Goal: Task Accomplishment & Management: Use online tool/utility

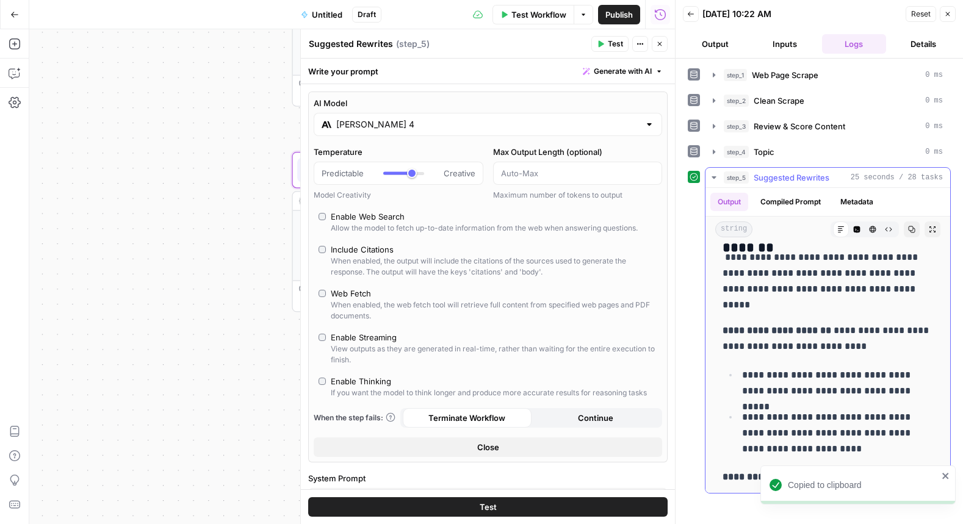
scroll to position [239, 0]
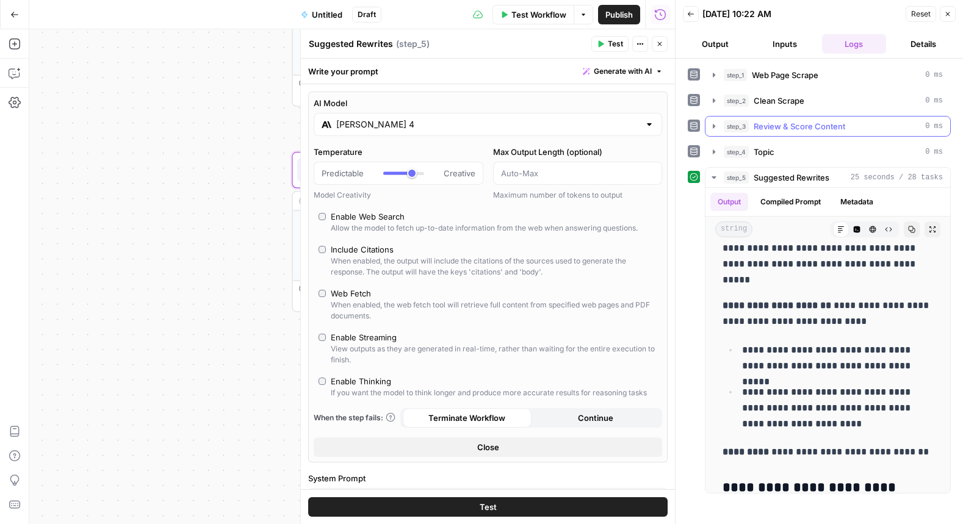
click at [766, 130] on span "Review & Score Content" at bounding box center [800, 126] width 92 height 12
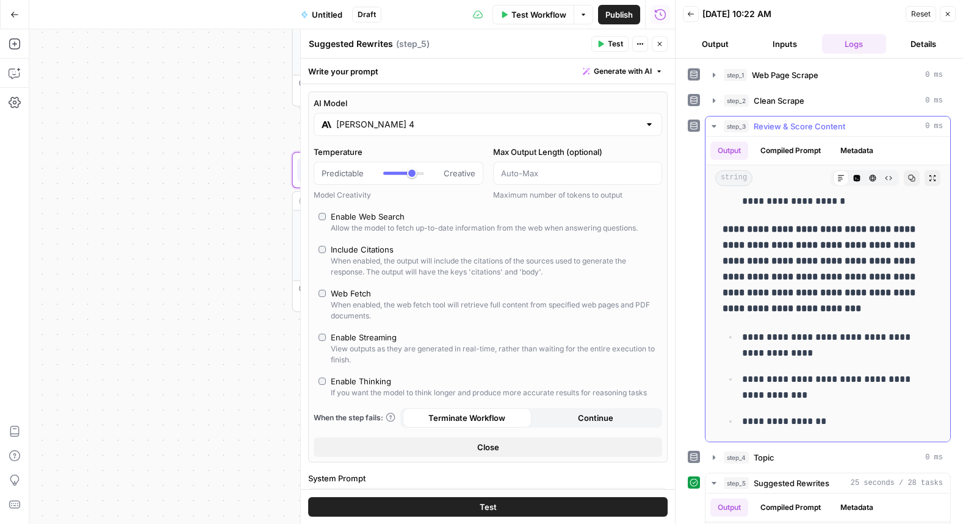
scroll to position [2307, 0]
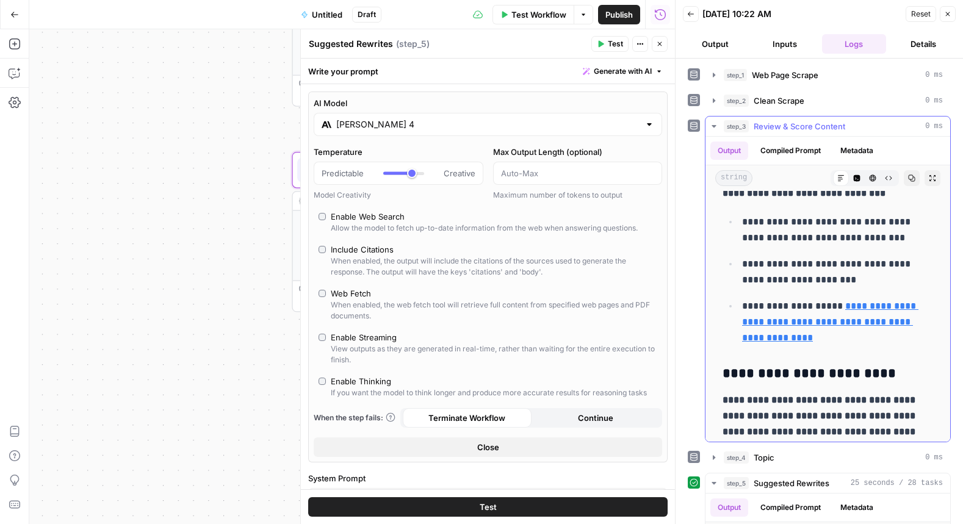
click at [713, 124] on icon "button" at bounding box center [714, 126] width 10 height 10
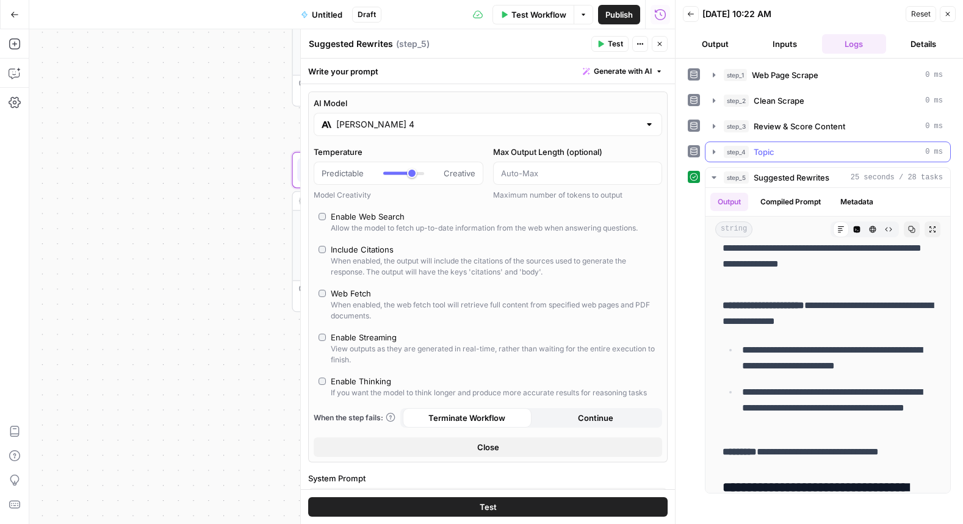
click at [713, 153] on icon "button" at bounding box center [714, 151] width 2 height 4
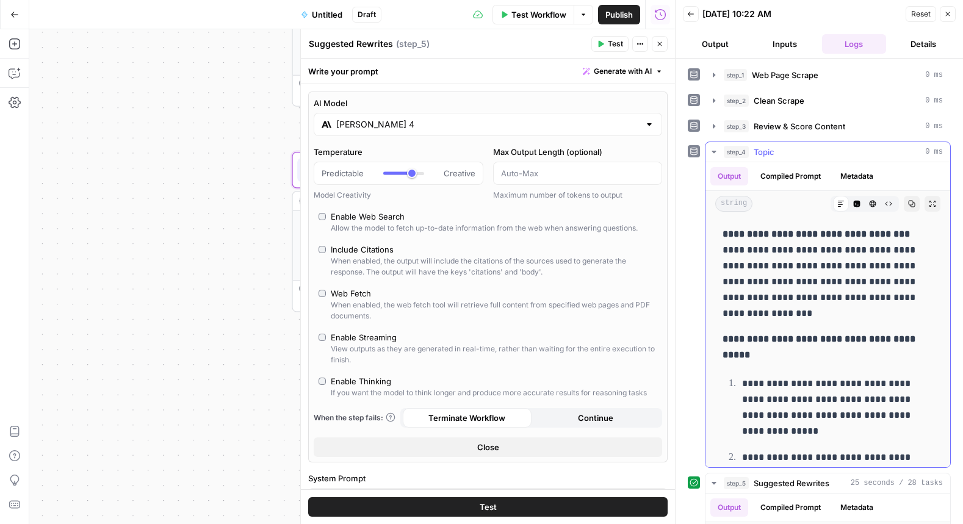
click at [713, 153] on icon "button" at bounding box center [713, 152] width 4 height 2
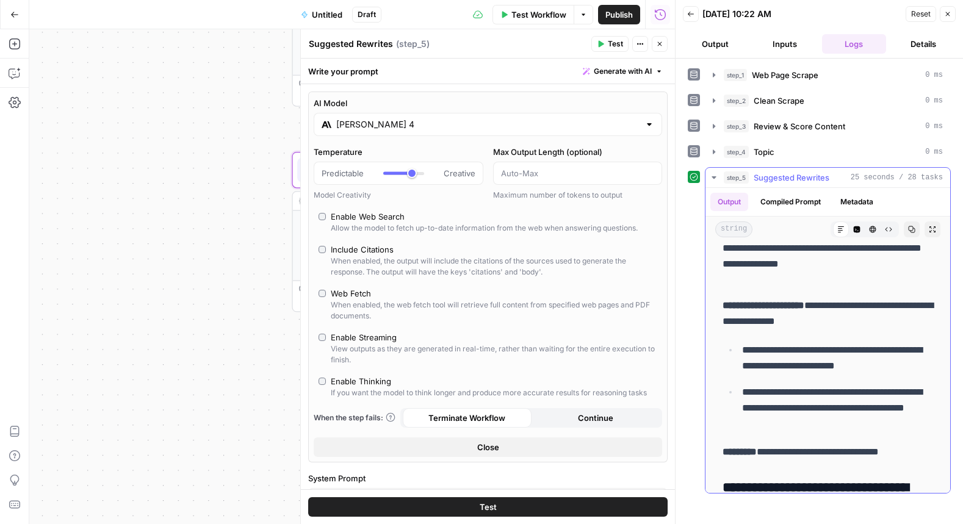
click at [714, 178] on icon "button" at bounding box center [713, 177] width 4 height 2
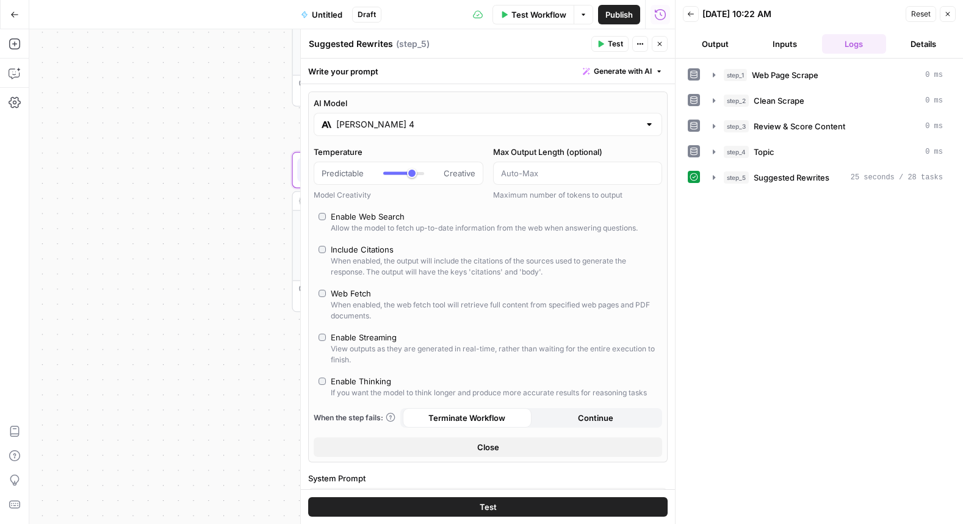
click at [693, 151] on icon at bounding box center [693, 151] width 9 height 9
click at [715, 41] on button "Output" at bounding box center [715, 44] width 65 height 20
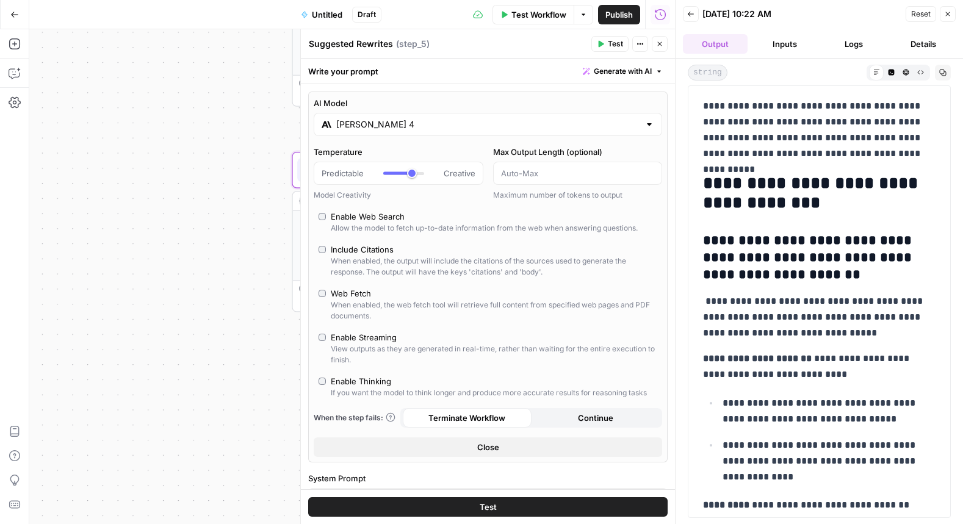
click at [687, 12] on icon "button" at bounding box center [690, 13] width 7 height 7
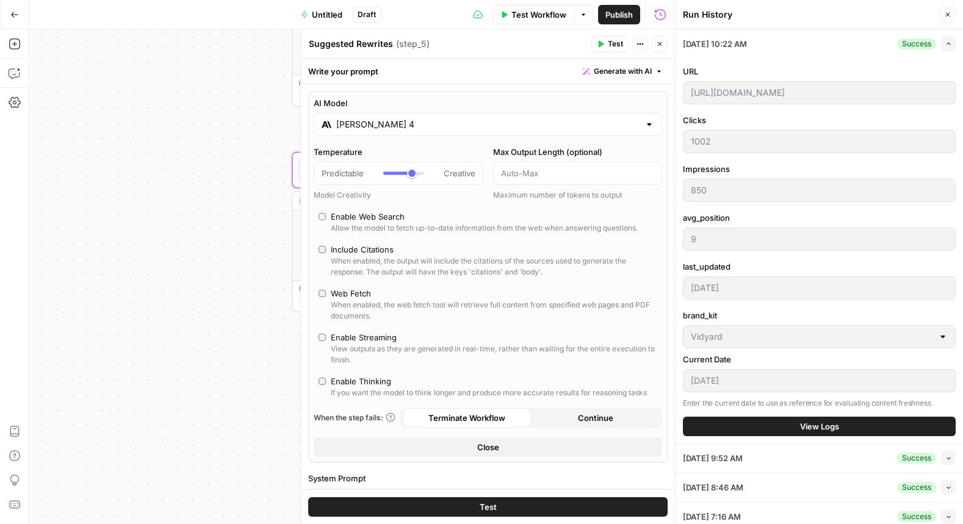
scroll to position [154, 0]
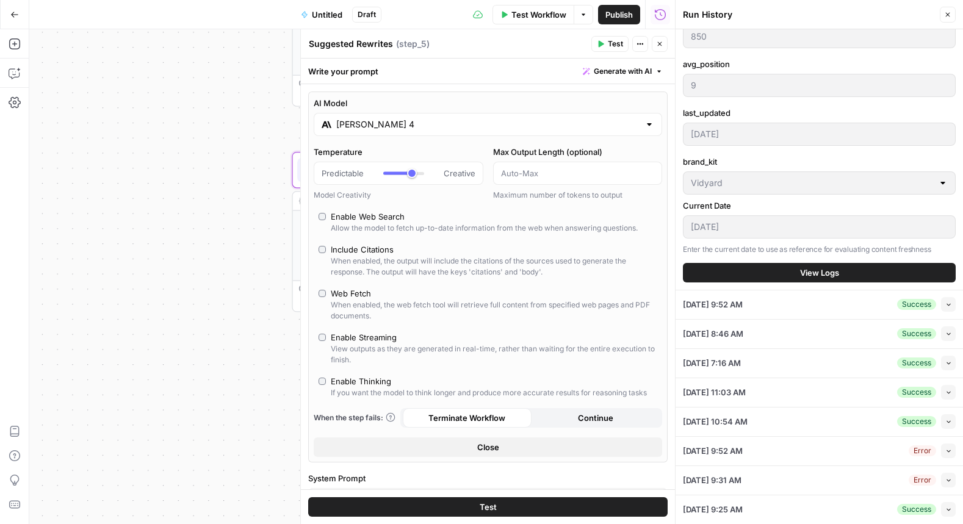
click at [869, 278] on button "View Logs" at bounding box center [819, 273] width 273 height 20
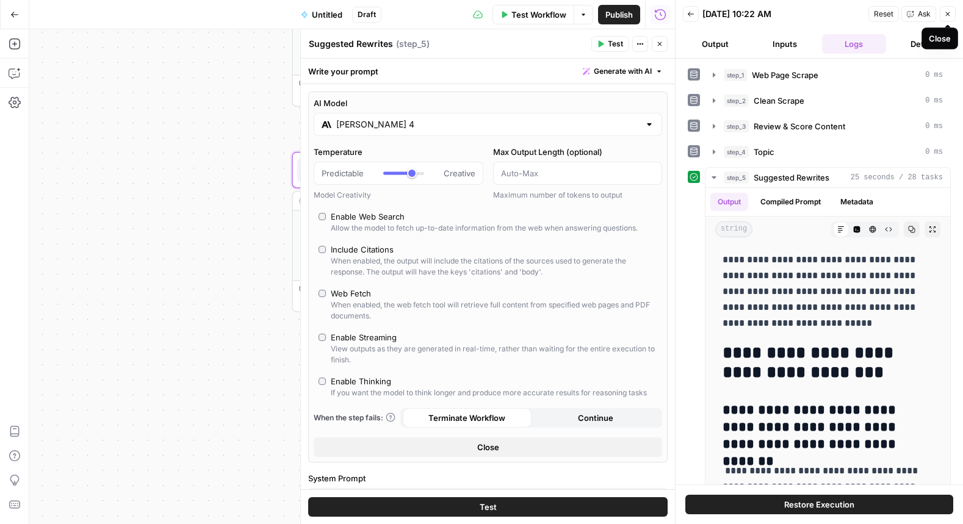
click at [929, 48] on div "Close" at bounding box center [939, 38] width 37 height 22
click at [915, 49] on button "Details" at bounding box center [923, 44] width 65 height 20
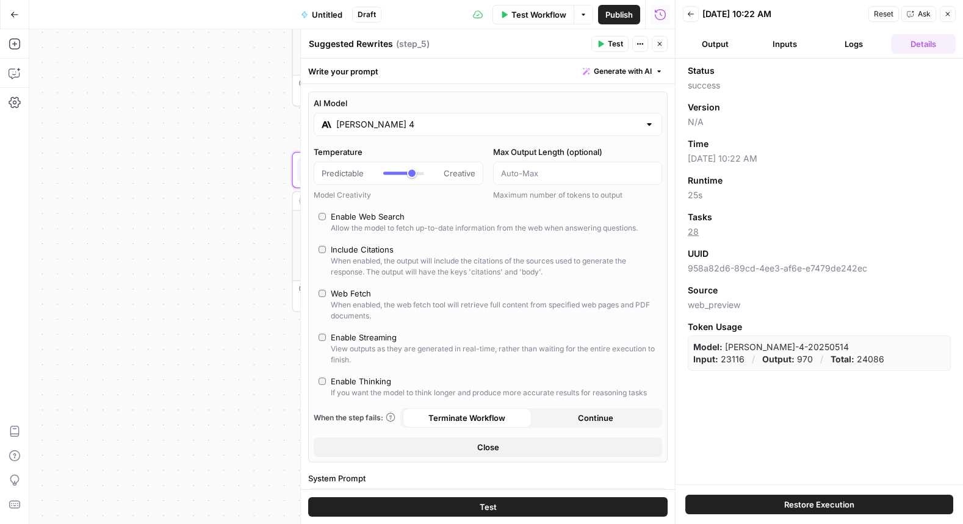
click at [848, 41] on button "Logs" at bounding box center [854, 44] width 65 height 20
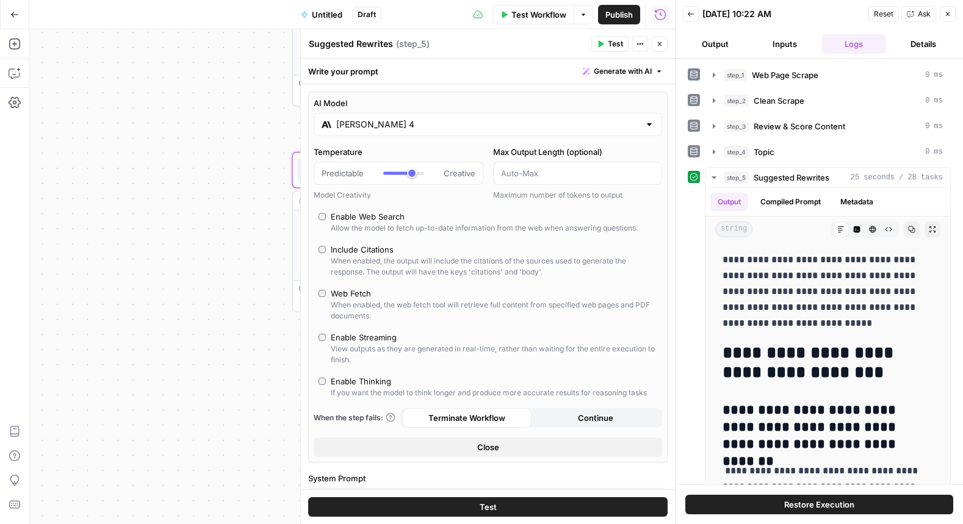
click at [774, 46] on button "Inputs" at bounding box center [784, 44] width 65 height 20
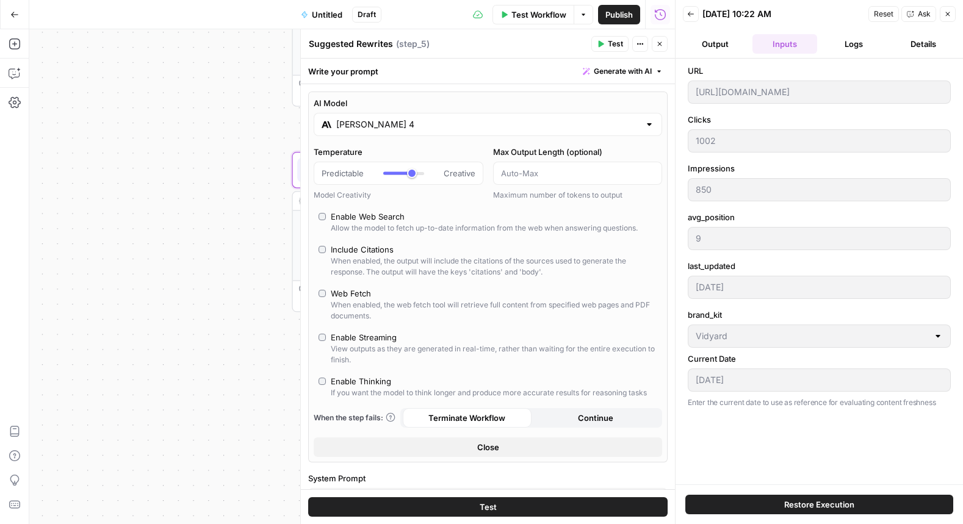
click at [714, 46] on button "Output" at bounding box center [715, 44] width 65 height 20
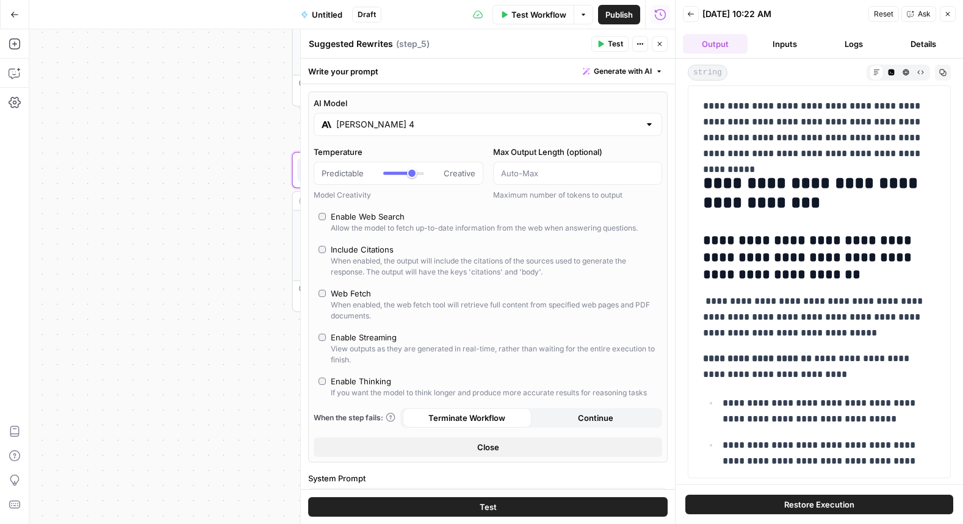
click at [663, 14] on icon "button" at bounding box center [660, 15] width 12 height 12
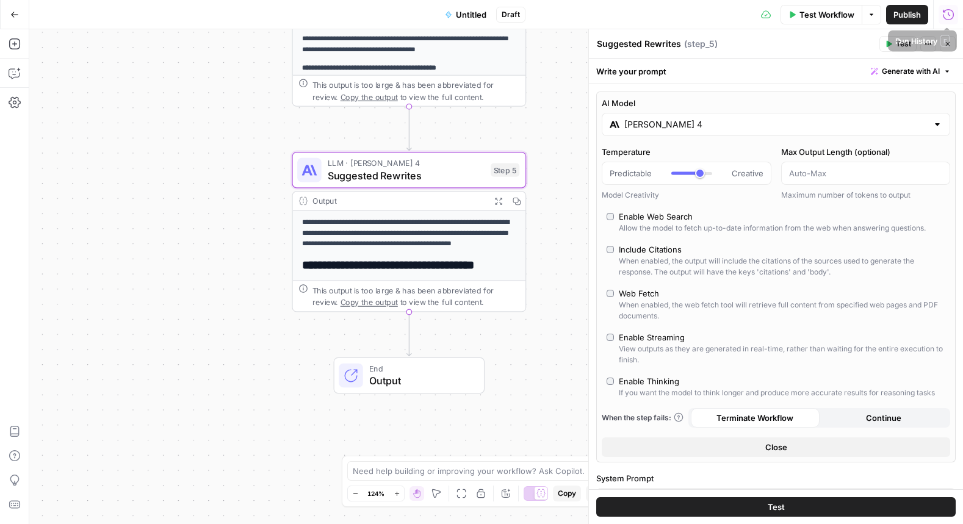
click at [948, 13] on icon "button" at bounding box center [948, 14] width 11 height 11
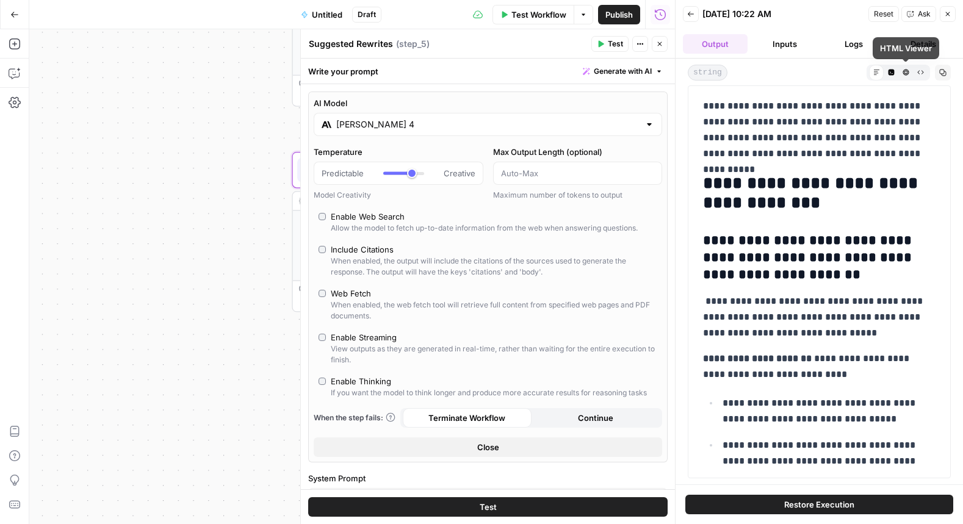
drag, startPoint x: 891, startPoint y: 73, endPoint x: 912, endPoint y: 75, distance: 20.9
click at [891, 73] on icon "button" at bounding box center [891, 72] width 7 height 7
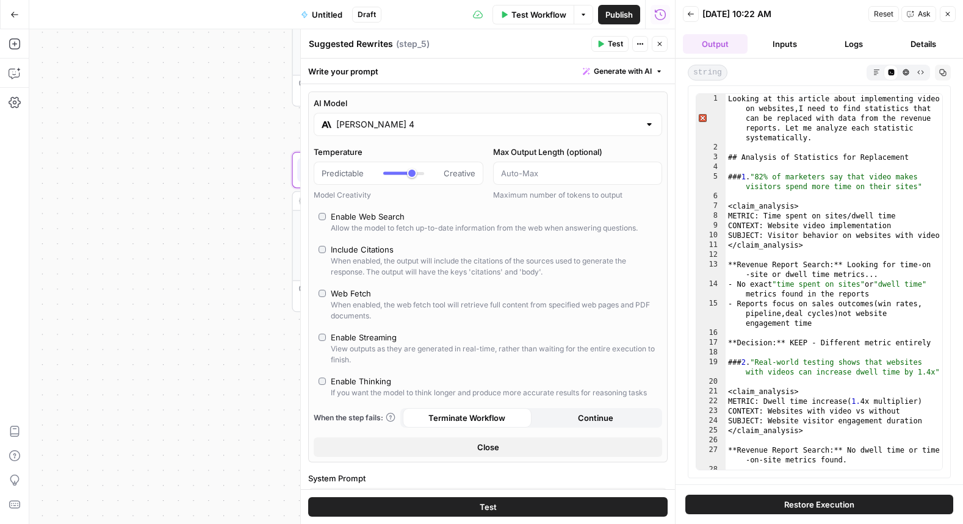
click at [907, 72] on icon "button" at bounding box center [905, 72] width 7 height 7
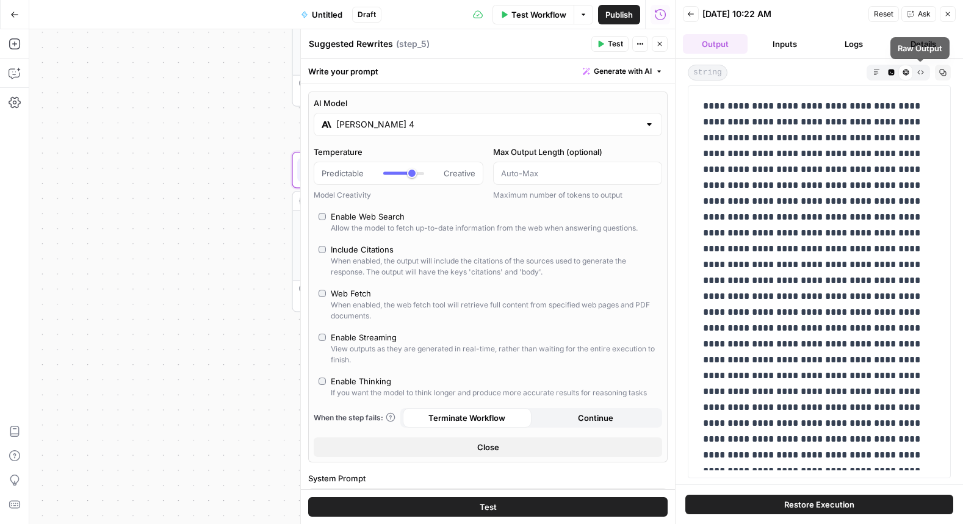
click at [895, 73] on button "Code Editor" at bounding box center [891, 72] width 15 height 15
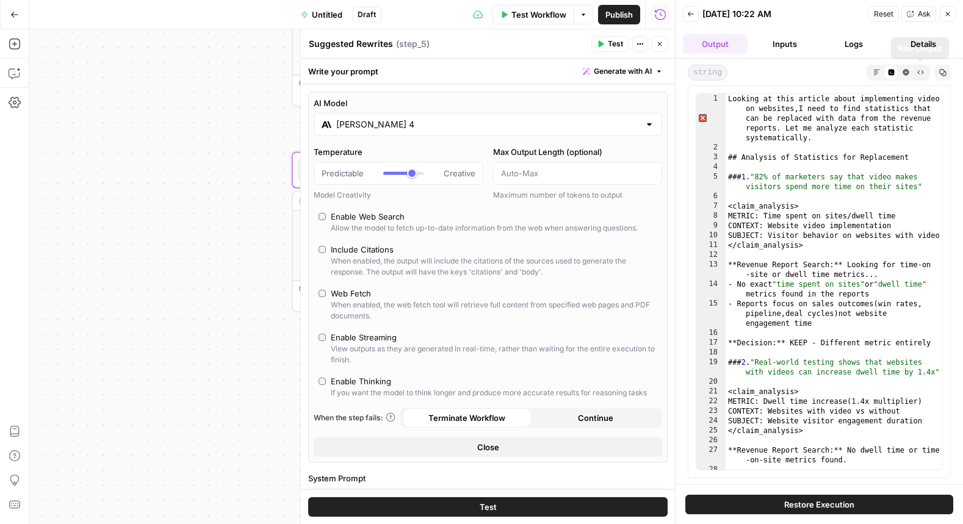
click at [928, 74] on div "Markdown Code Editor HTML Viewer Raw Output" at bounding box center [897, 73] width 63 height 16
click at [921, 70] on icon "button" at bounding box center [920, 72] width 6 height 4
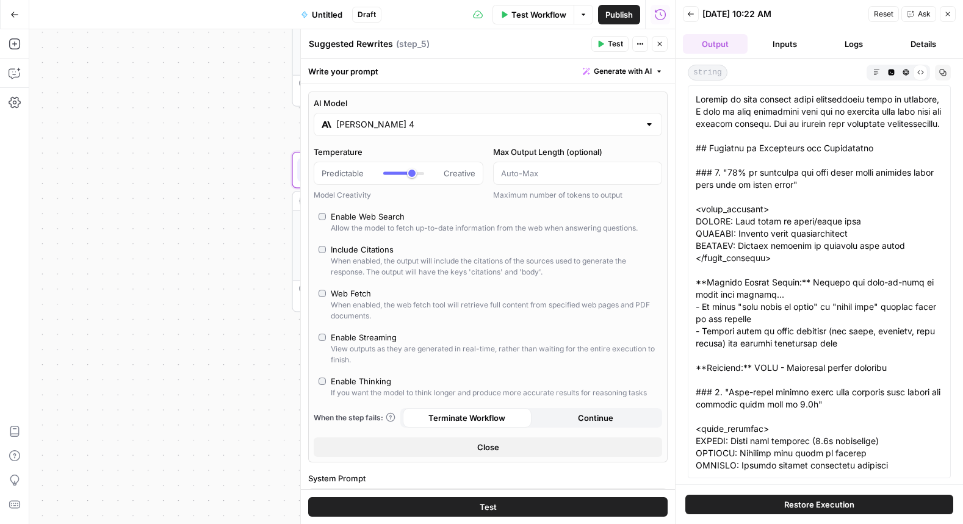
click at [945, 73] on icon "button" at bounding box center [942, 72] width 7 height 7
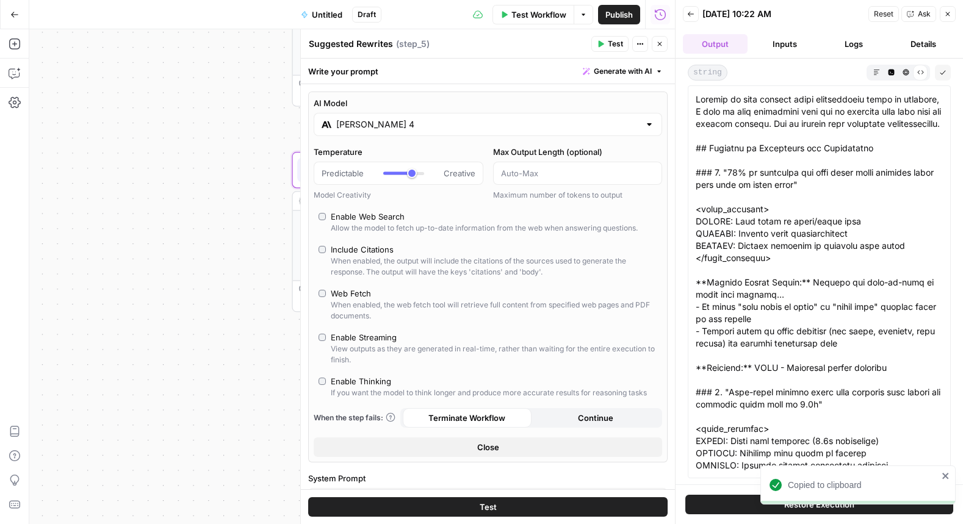
drag, startPoint x: 782, startPoint y: 49, endPoint x: 813, endPoint y: 46, distance: 31.9
click at [783, 49] on button "Inputs" at bounding box center [784, 44] width 65 height 20
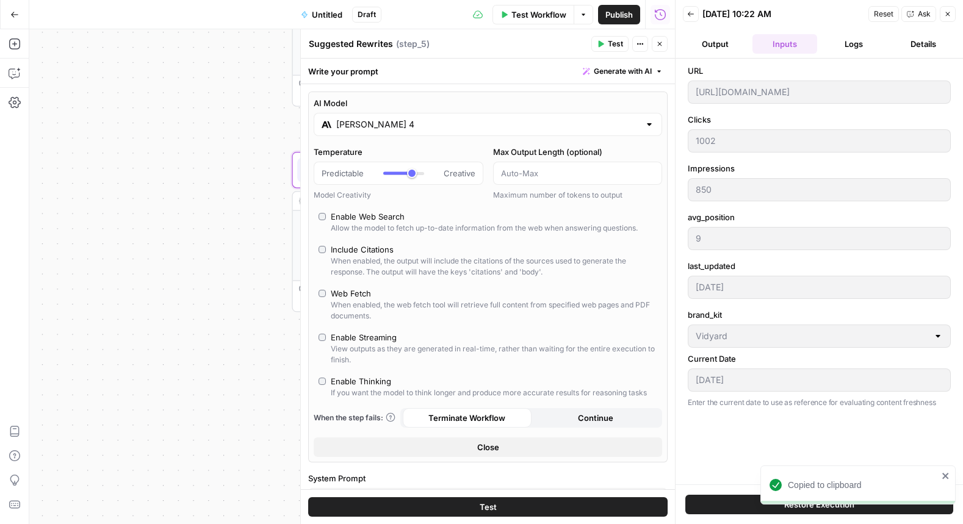
click at [861, 44] on button "Logs" at bounding box center [854, 44] width 65 height 20
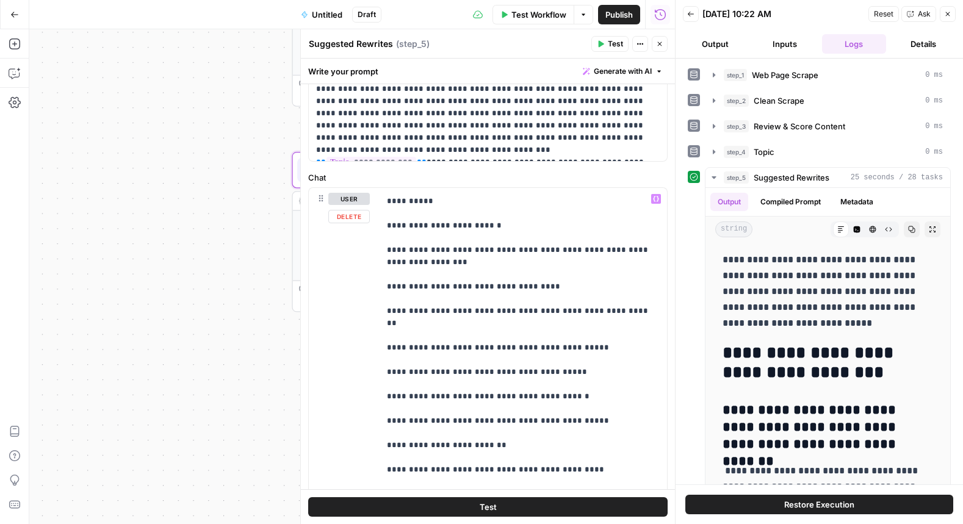
scroll to position [1441, 0]
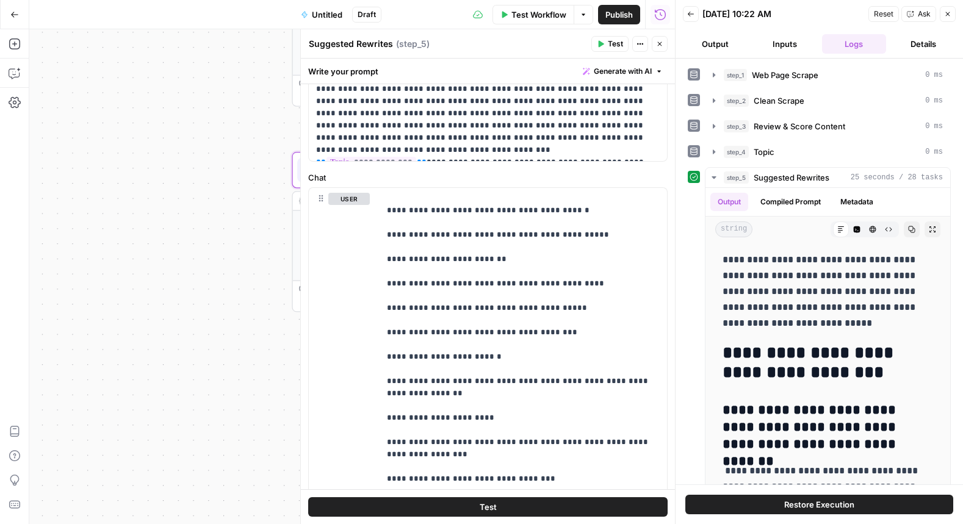
click at [13, 17] on icon "button" at bounding box center [14, 14] width 9 height 9
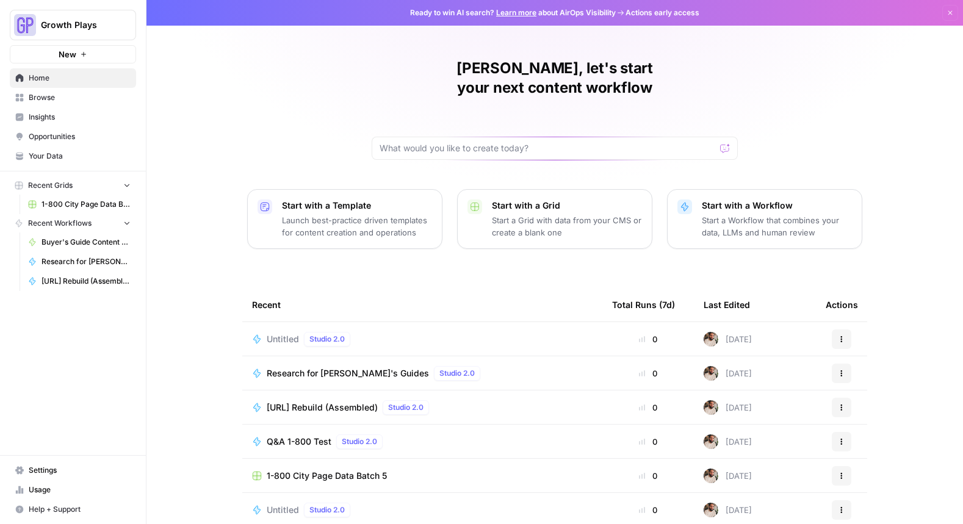
click at [760, 214] on p "Start a Workflow that combines your data, LLMs and human review" at bounding box center [777, 226] width 150 height 24
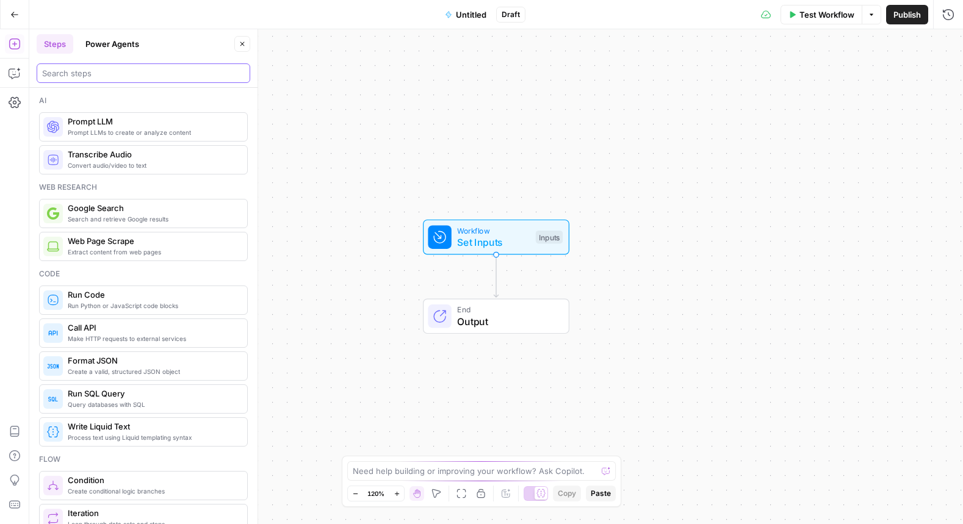
click at [107, 70] on input "search" at bounding box center [143, 73] width 203 height 12
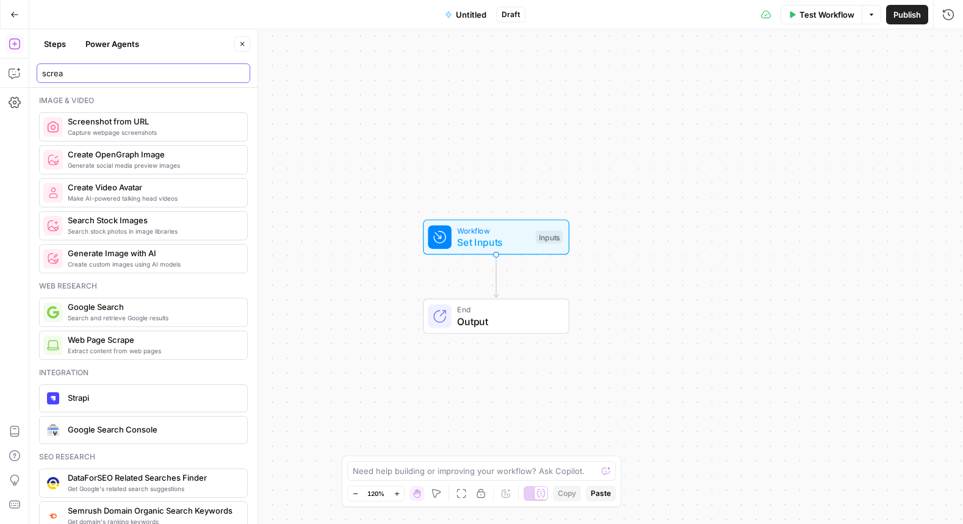
click at [156, 68] on input "screa" at bounding box center [143, 73] width 203 height 12
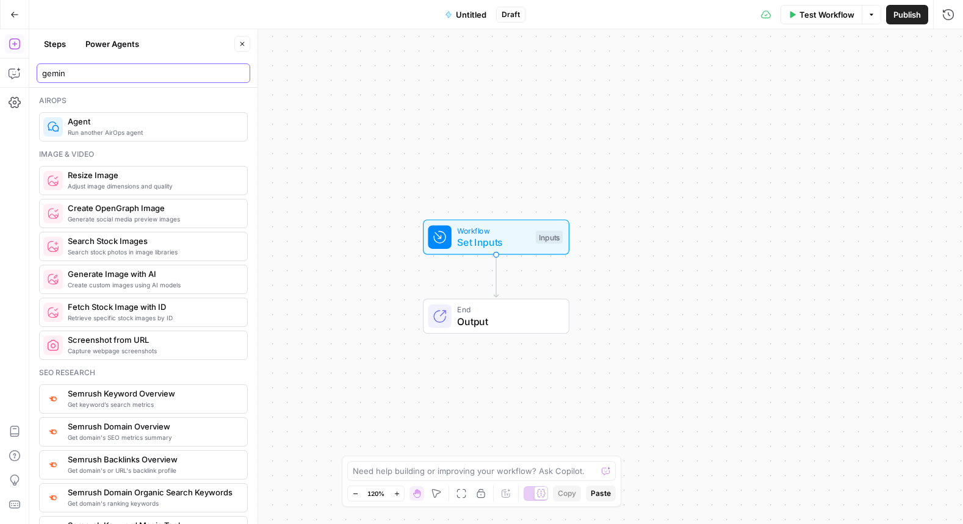
type input "gemini"
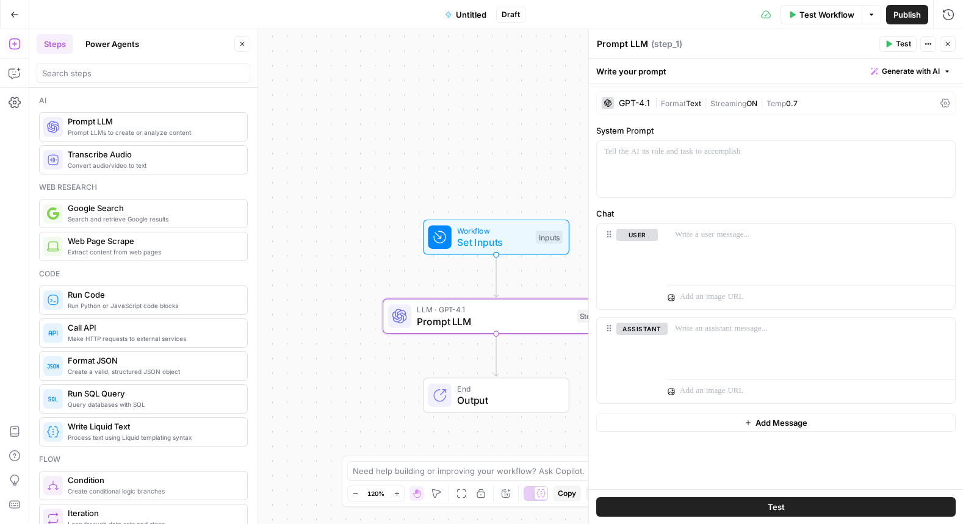
click at [664, 101] on span "Format" at bounding box center [673, 103] width 25 height 9
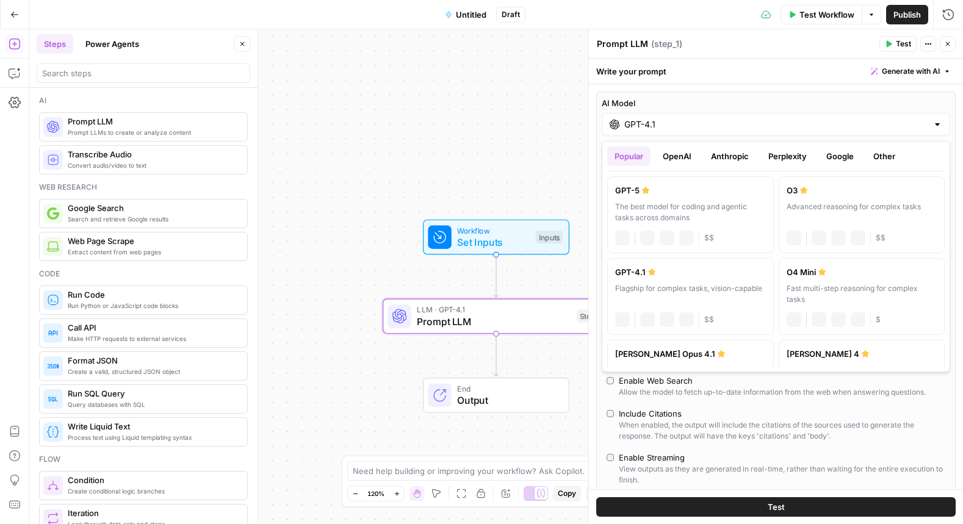
click at [715, 121] on input "GPT-4.1" at bounding box center [775, 124] width 303 height 12
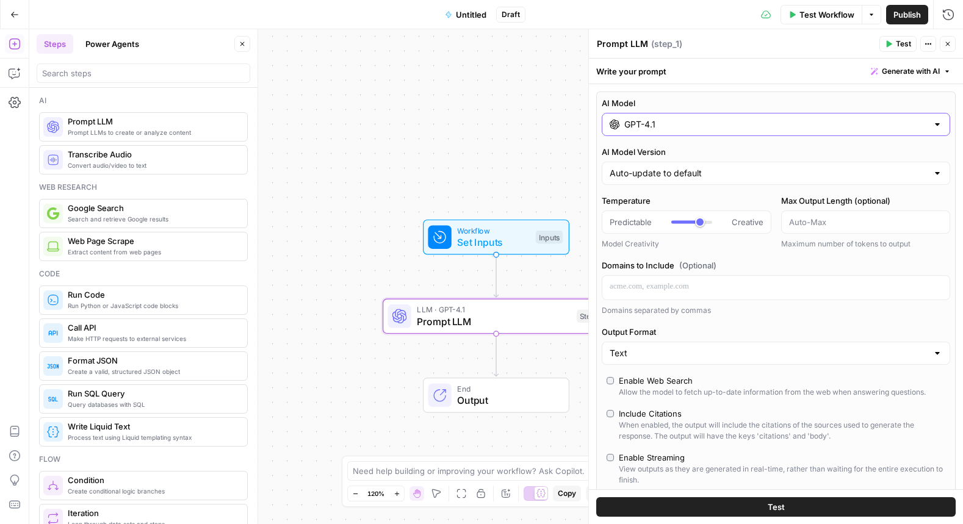
click at [708, 124] on input "GPT-4.1" at bounding box center [775, 124] width 303 height 12
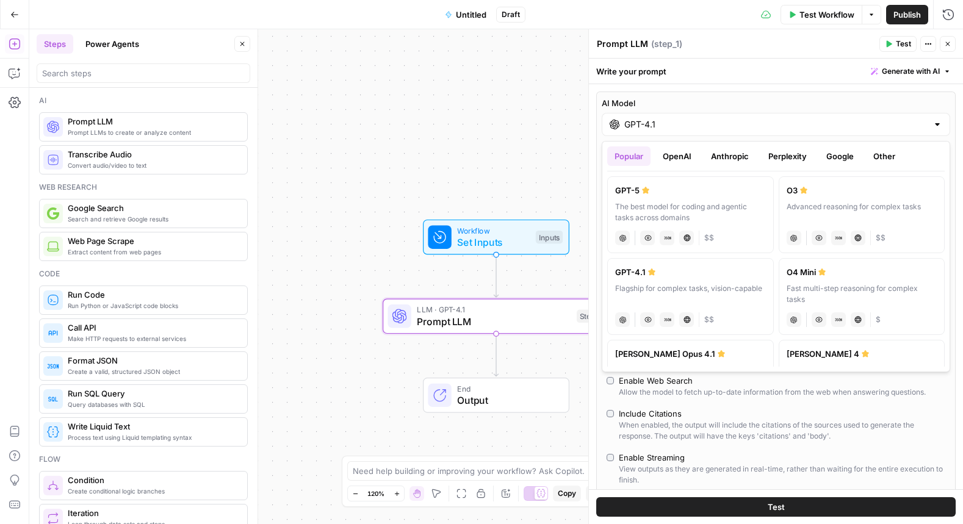
click at [844, 155] on button "Google" at bounding box center [840, 156] width 42 height 20
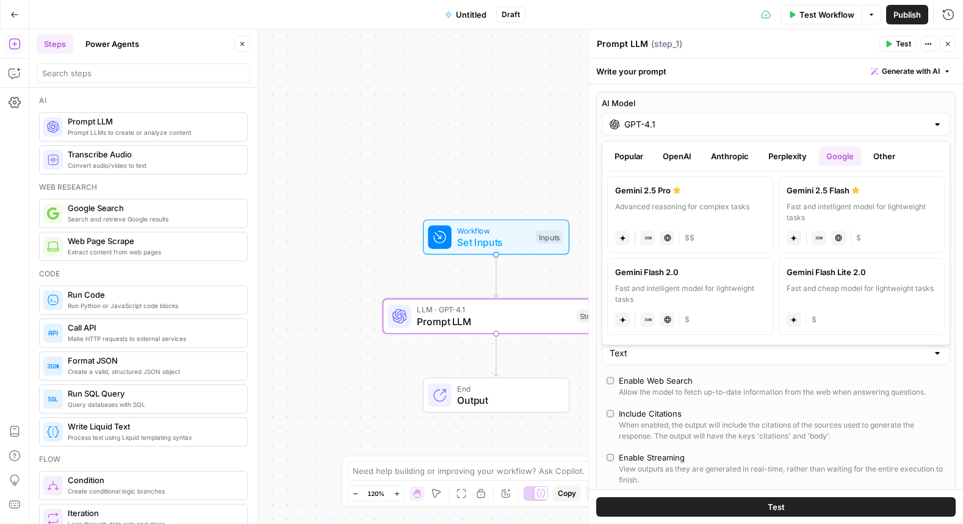
click at [721, 232] on div "gemini JSON Mode Live Web Research $$" at bounding box center [690, 236] width 151 height 17
type input "Gemini 2.5 Pro"
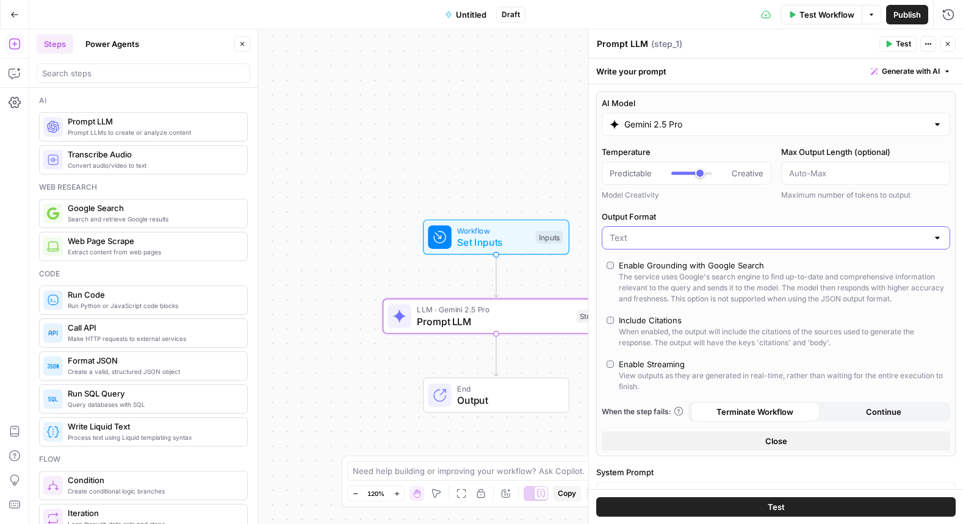
click at [746, 240] on input "Output Format" at bounding box center [769, 238] width 318 height 12
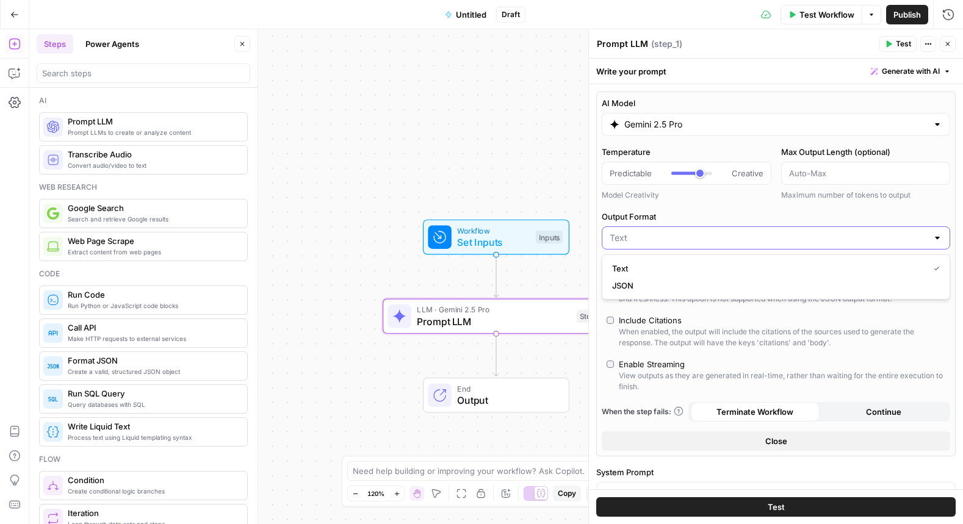
click at [746, 240] on input "Output Format" at bounding box center [769, 238] width 318 height 12
type input "Text"
click at [740, 207] on div "AI Model Gemini 2.5 Pro Temperature Predictable Creative Model Creativity Max O…" at bounding box center [775, 274] width 359 height 365
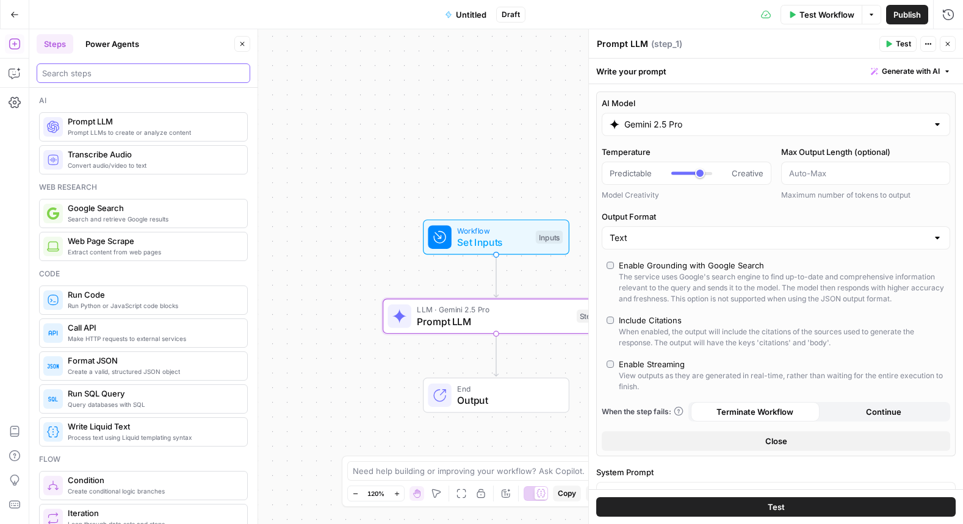
click at [147, 78] on input "search" at bounding box center [143, 73] width 203 height 12
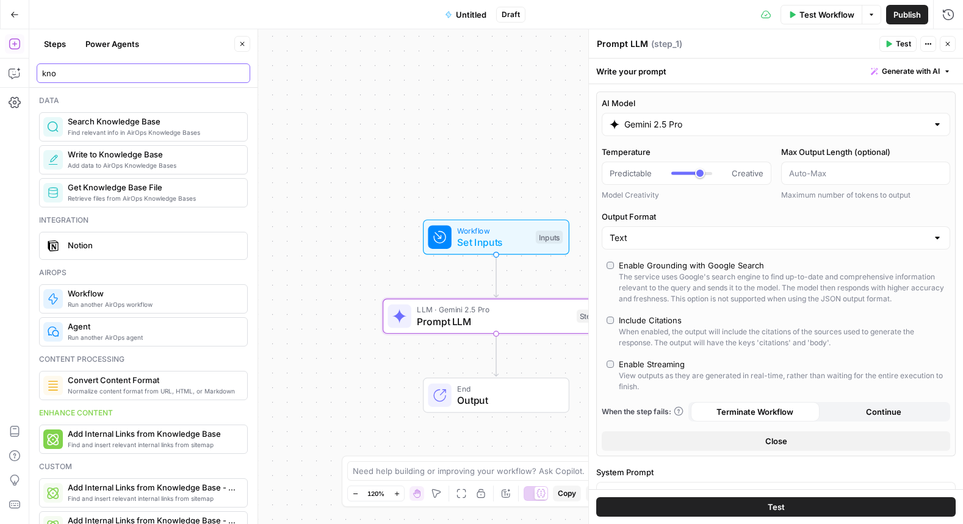
type input "kno"
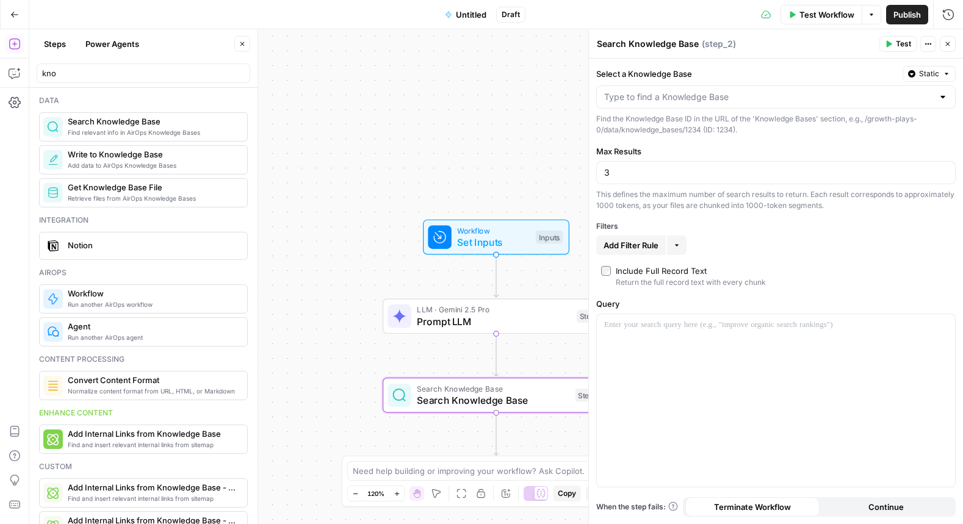
drag, startPoint x: 130, startPoint y: 133, endPoint x: 675, endPoint y: 297, distance: 569.5
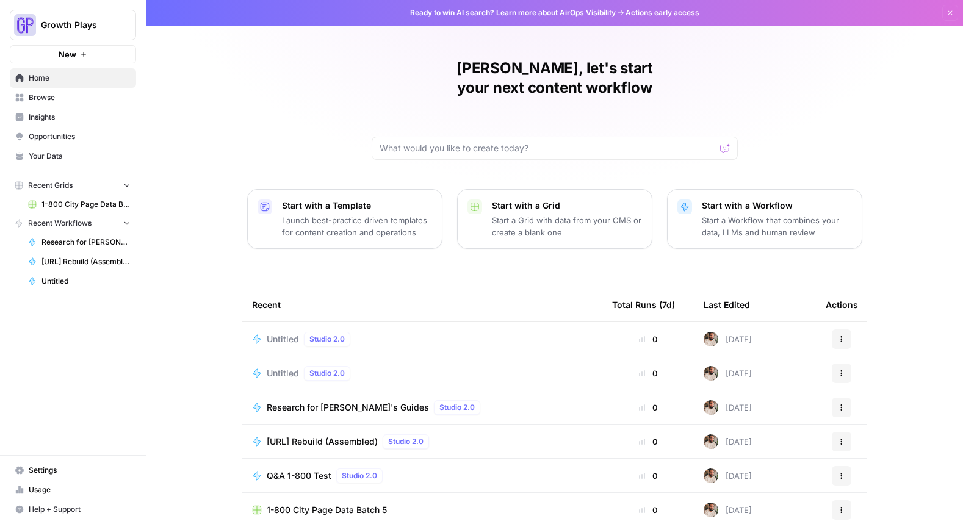
click at [381, 200] on p "Start with a Template" at bounding box center [357, 206] width 150 height 12
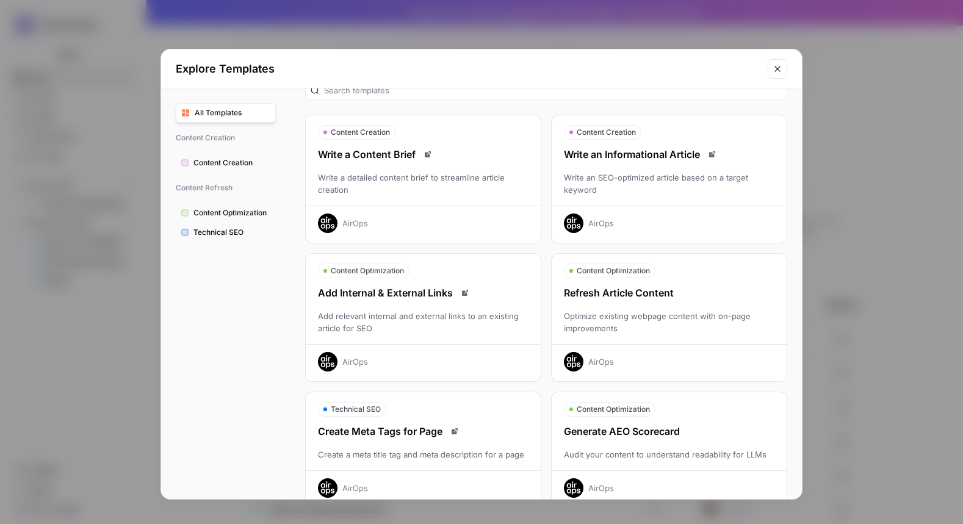
scroll to position [33, 0]
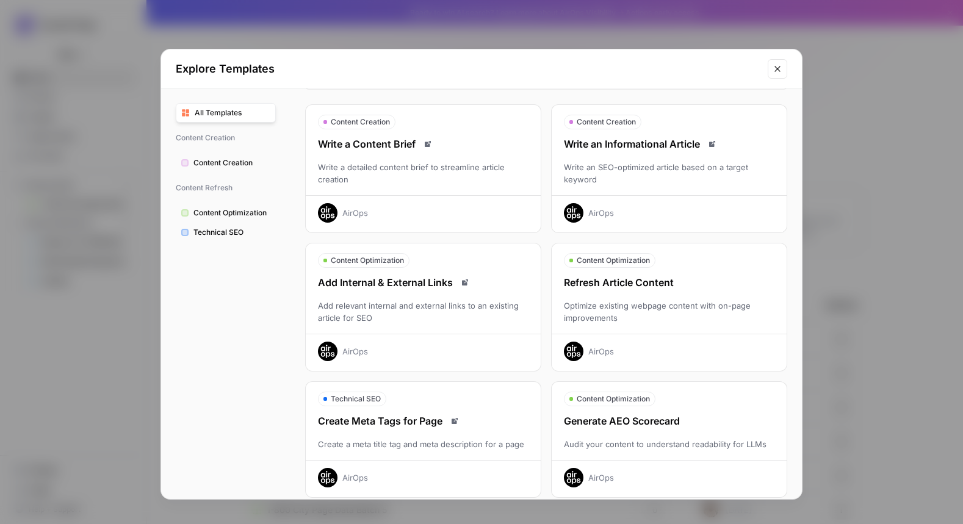
click at [393, 298] on div "Add Internal & External Links Add relevant internal and external links to an ex…" at bounding box center [423, 318] width 235 height 86
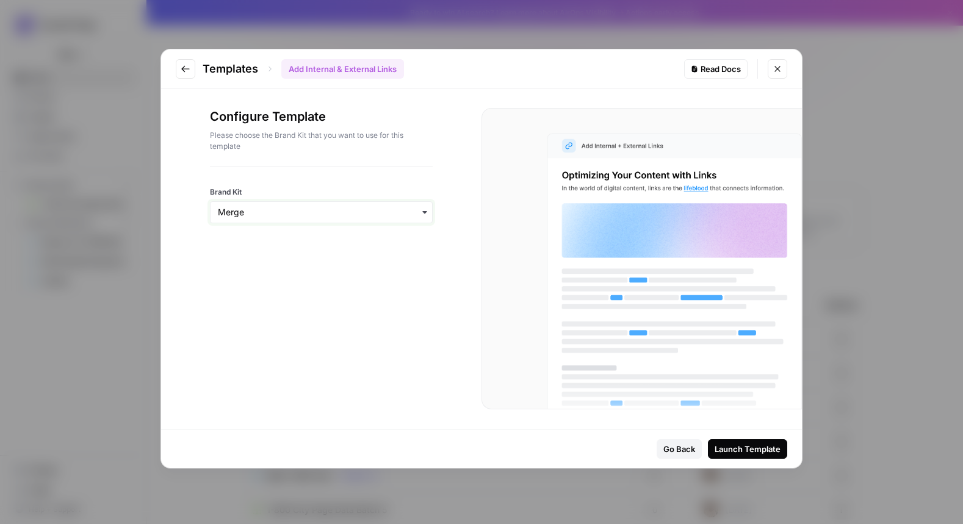
click at [372, 217] on input "Brand Kit" at bounding box center [321, 212] width 207 height 12
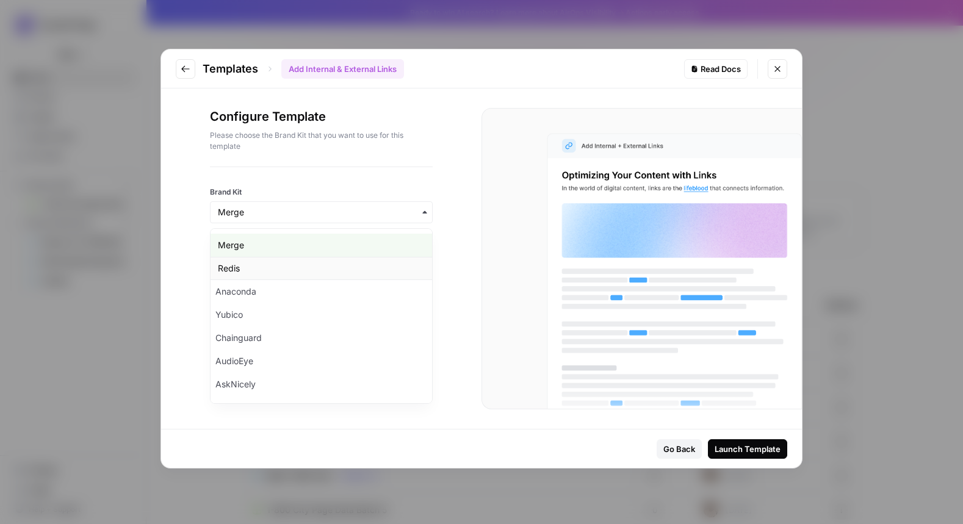
click at [346, 272] on div "Redis" at bounding box center [321, 268] width 221 height 23
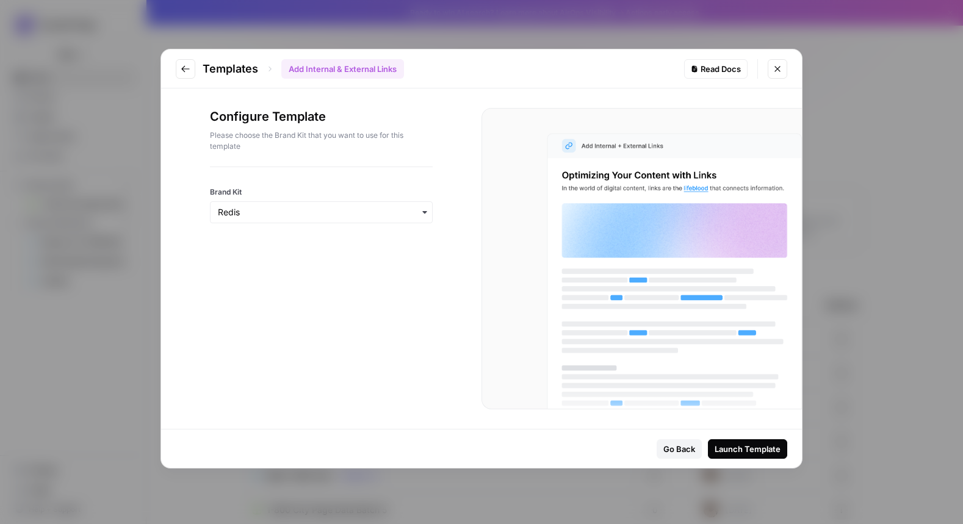
click at [746, 450] on div "Launch Template" at bounding box center [748, 449] width 66 height 12
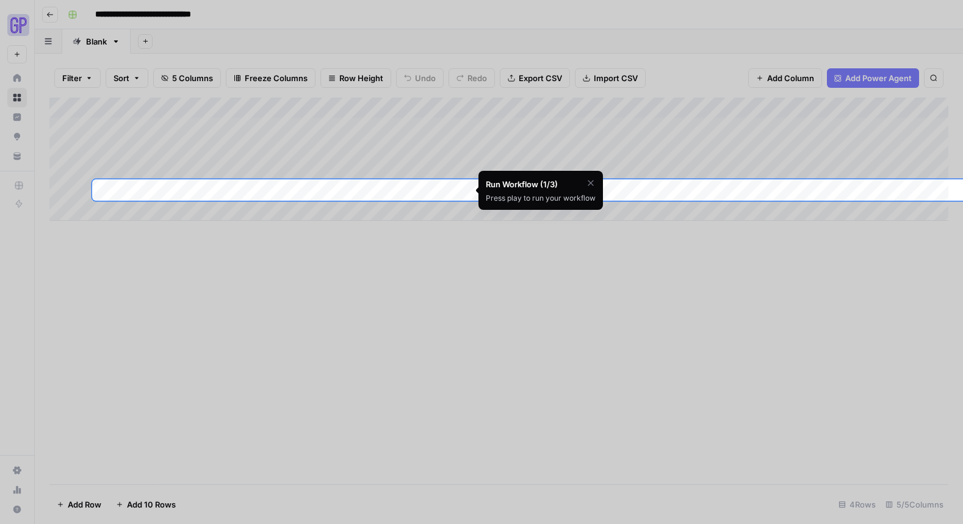
click at [415, 292] on div at bounding box center [481, 463] width 963 height 524
click at [591, 181] on icon "button" at bounding box center [591, 183] width 10 height 10
click at [555, 214] on span "Skip Tutorial" at bounding box center [558, 214] width 38 height 10
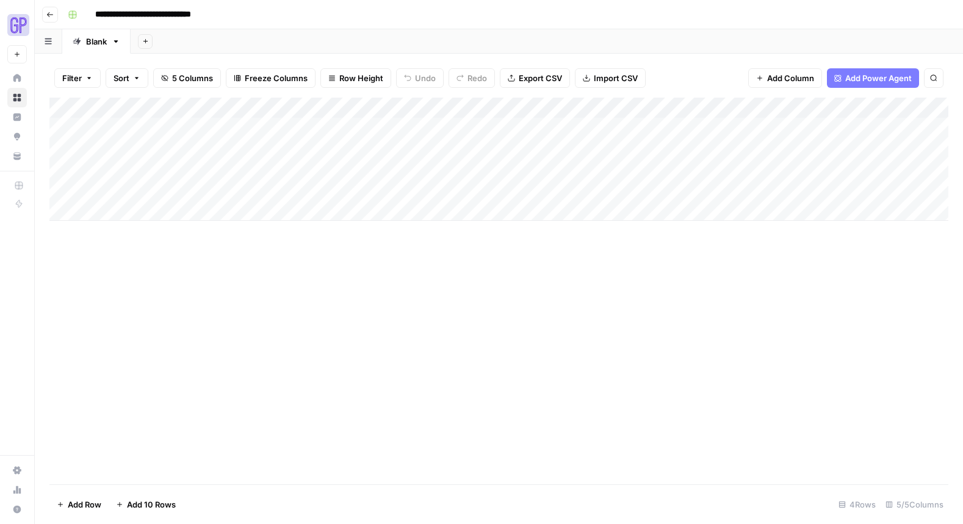
click at [448, 108] on div "Add Column" at bounding box center [498, 159] width 899 height 123
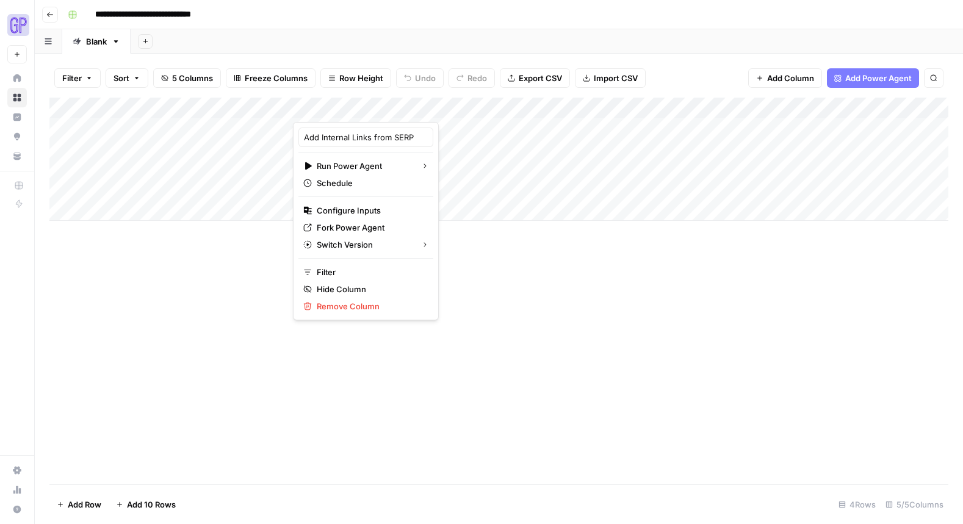
click at [557, 287] on div "Add Column" at bounding box center [498, 291] width 899 height 387
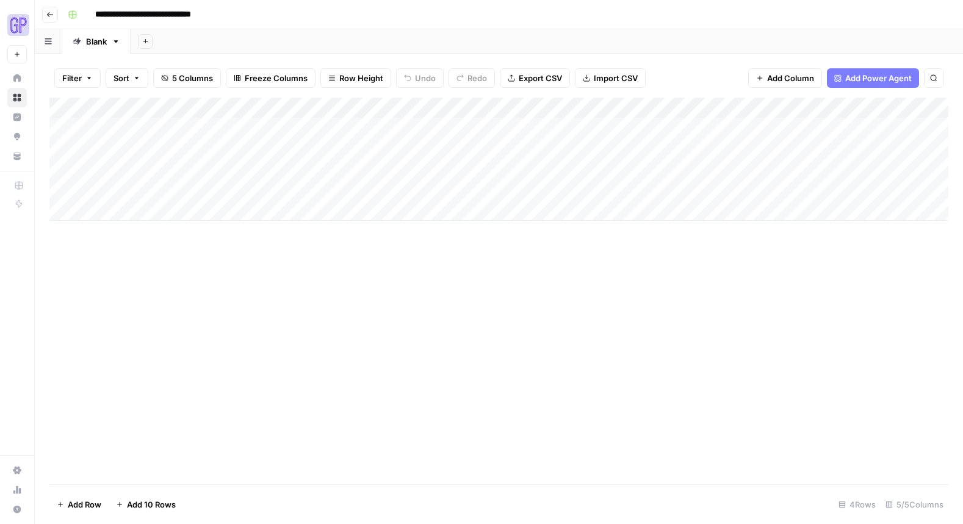
click at [380, 188] on div "Add Column" at bounding box center [498, 159] width 899 height 123
click at [376, 110] on div "Add Column" at bounding box center [498, 159] width 899 height 123
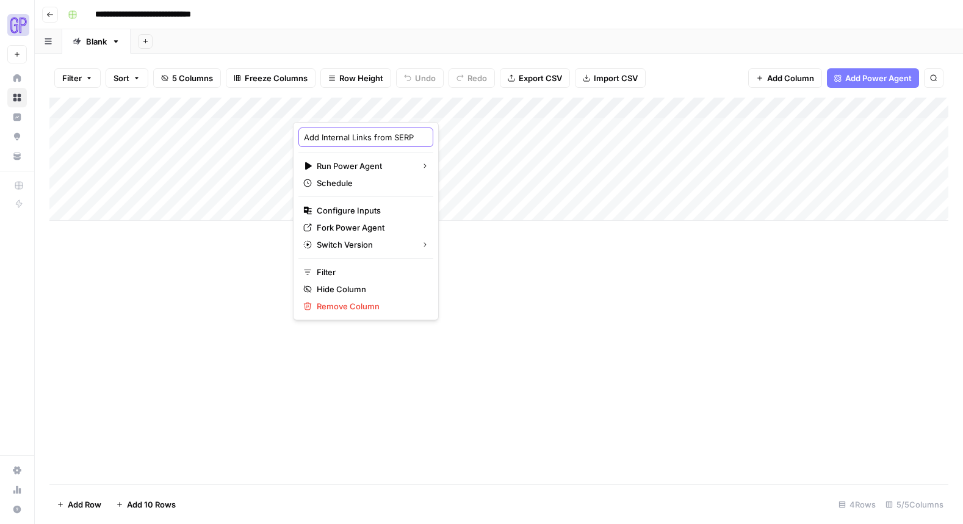
click at [352, 135] on input "Add Internal Links from SERP" at bounding box center [366, 137] width 124 height 12
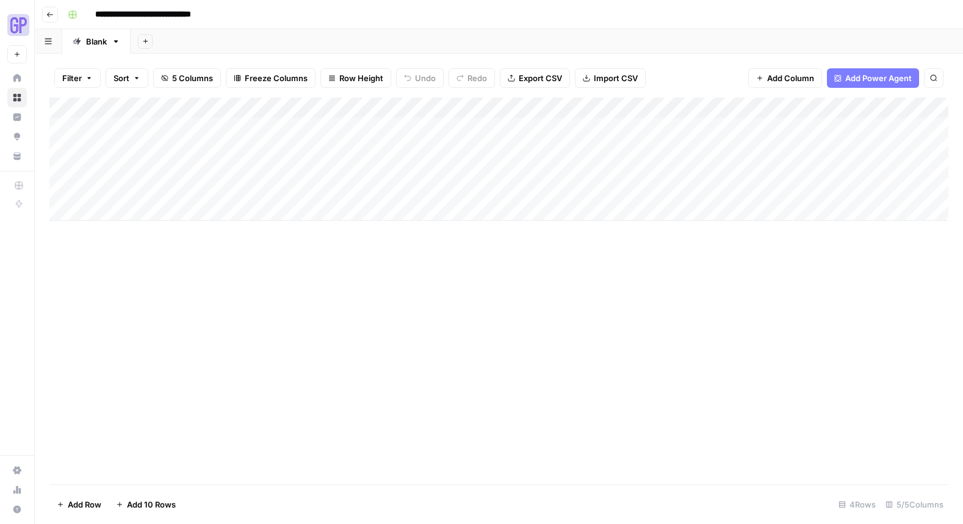
click at [353, 107] on div "Add Column" at bounding box center [498, 159] width 899 height 123
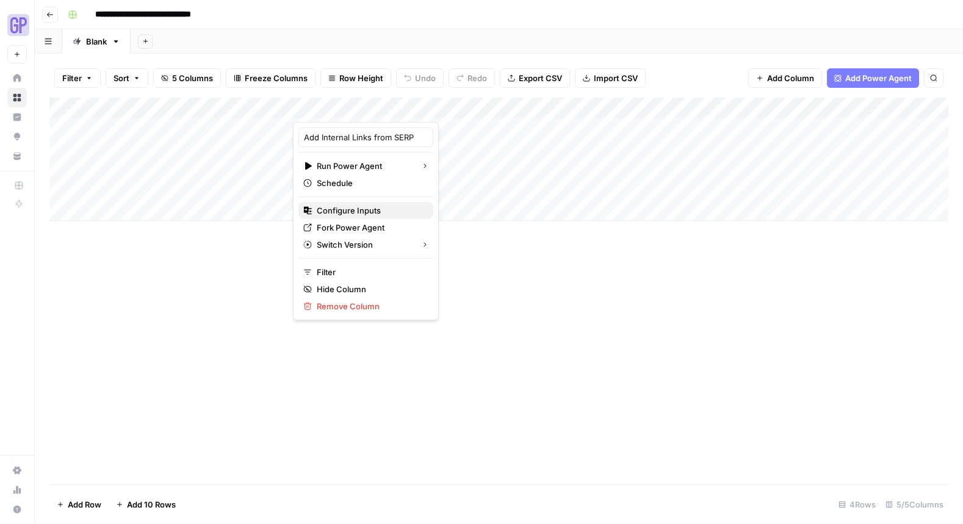
click at [361, 213] on span "Configure Inputs" at bounding box center [370, 210] width 107 height 12
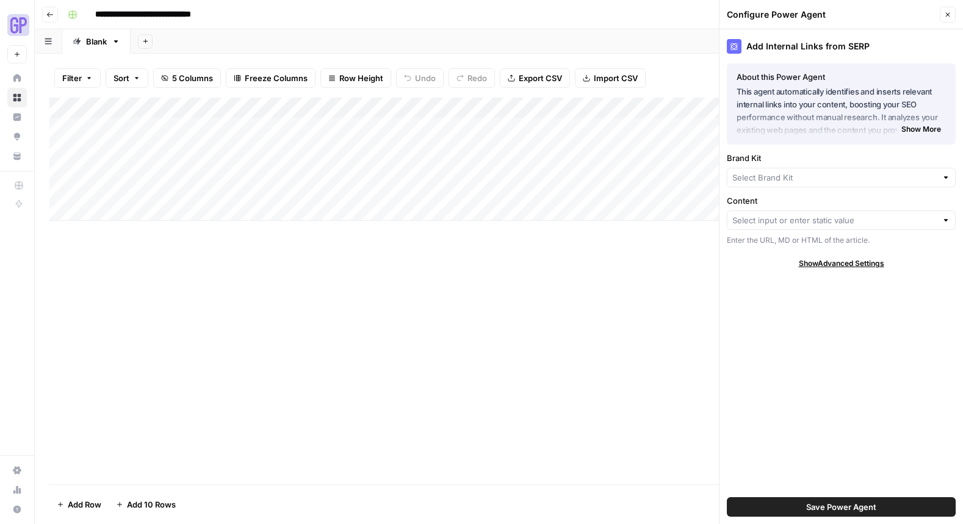
type input "Redis"
click at [926, 138] on span "Show More" at bounding box center [921, 134] width 40 height 11
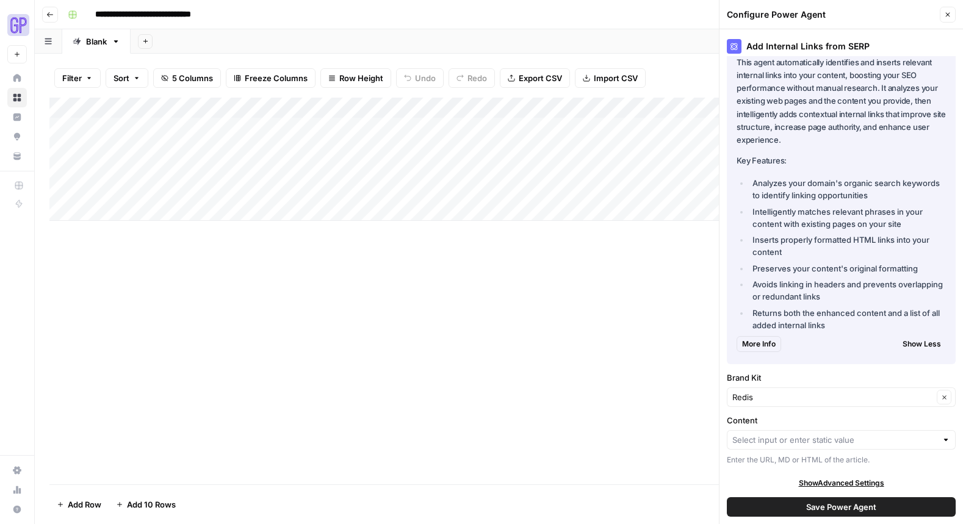
scroll to position [33, 0]
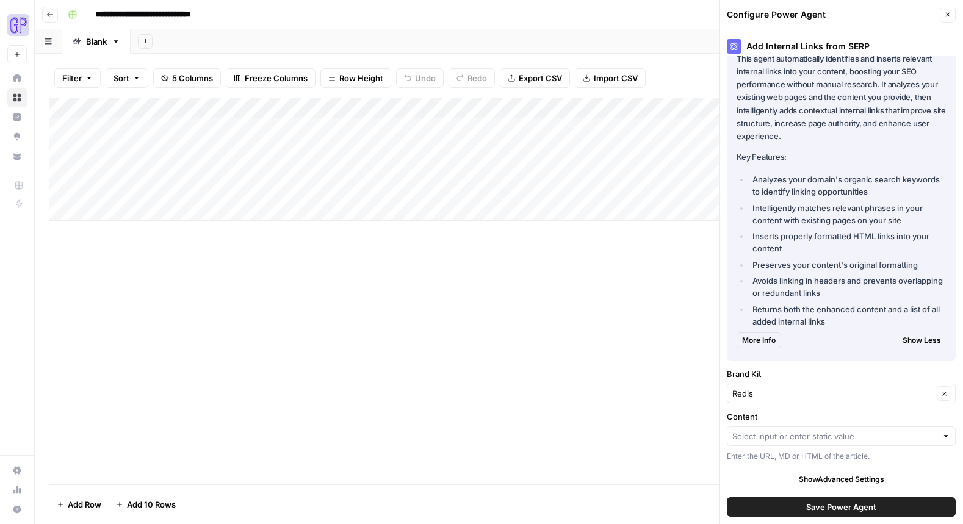
click at [754, 338] on span "More Info" at bounding box center [759, 340] width 34 height 11
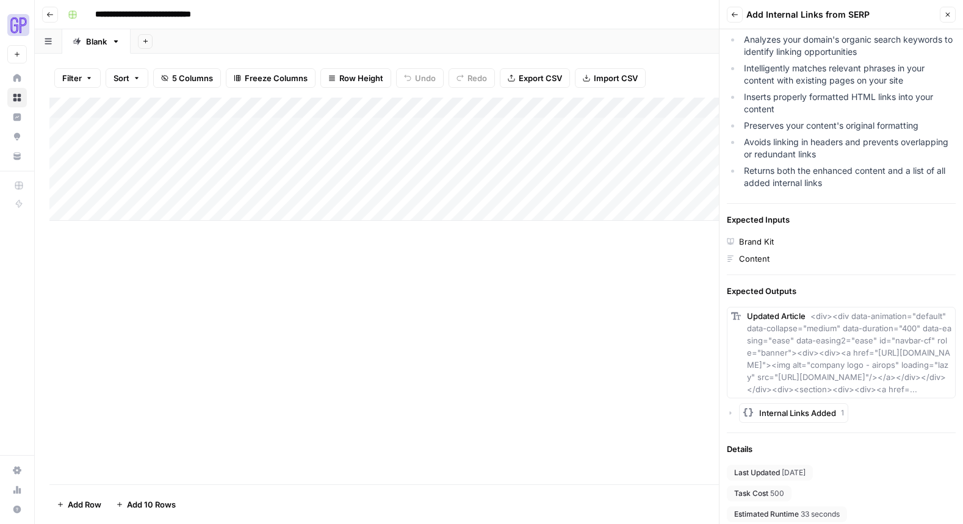
scroll to position [224, 0]
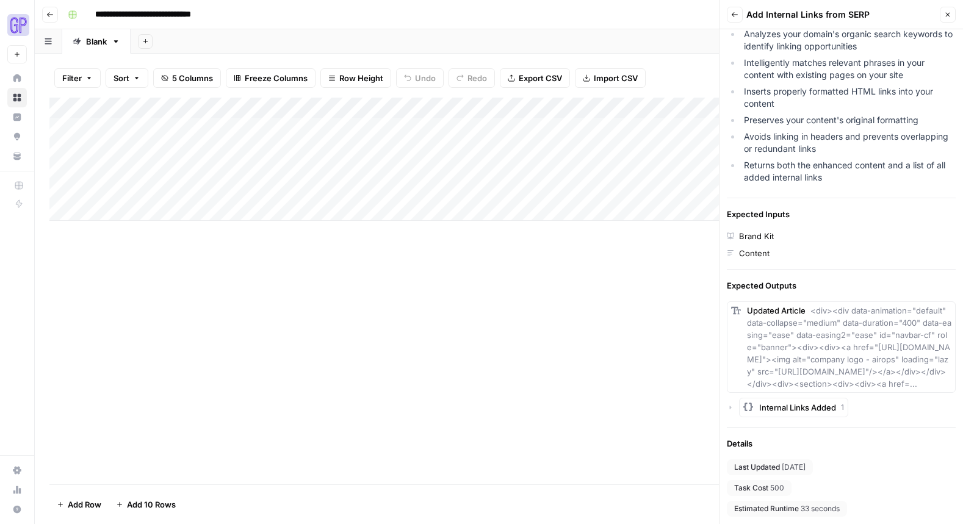
click at [804, 409] on span "Internal Links Added" at bounding box center [797, 407] width 77 height 12
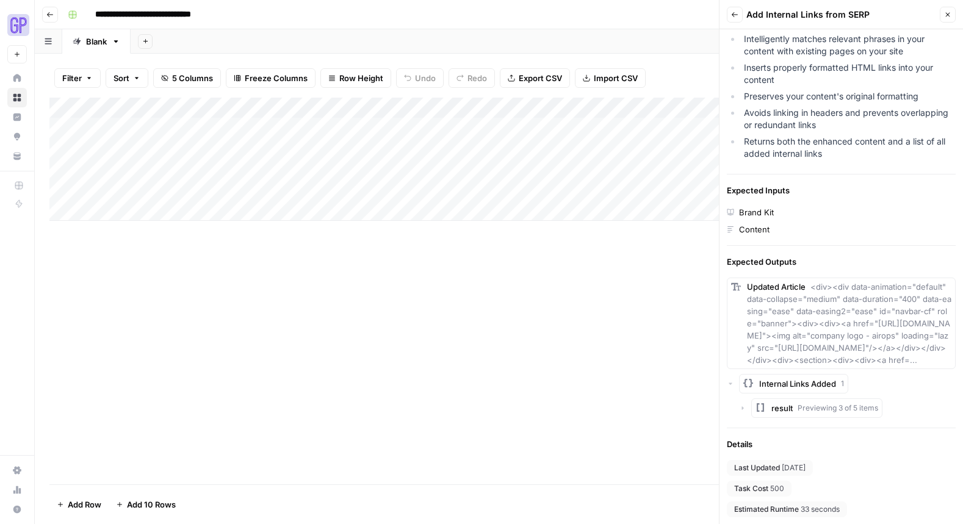
scroll to position [248, 0]
click at [804, 409] on span "Previewing 3 of 5 items" at bounding box center [837, 407] width 81 height 11
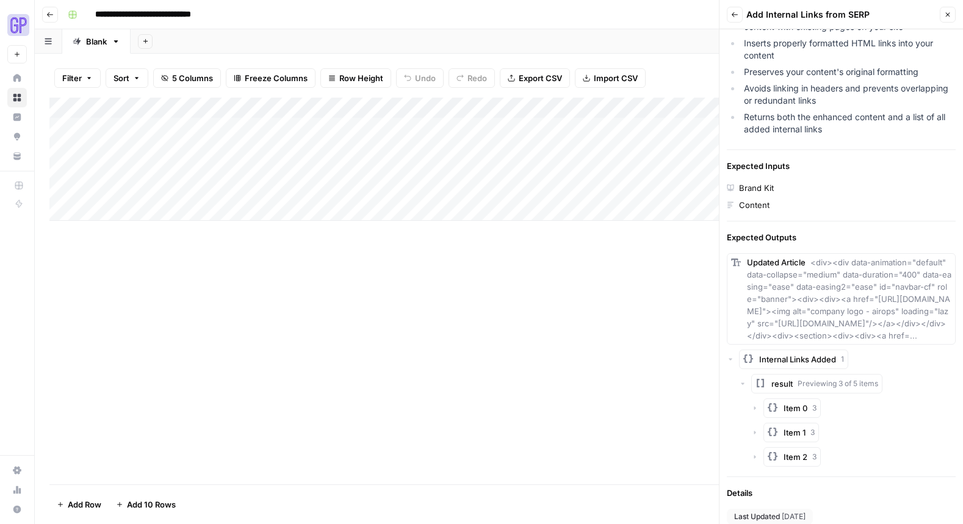
scroll to position [313, 0]
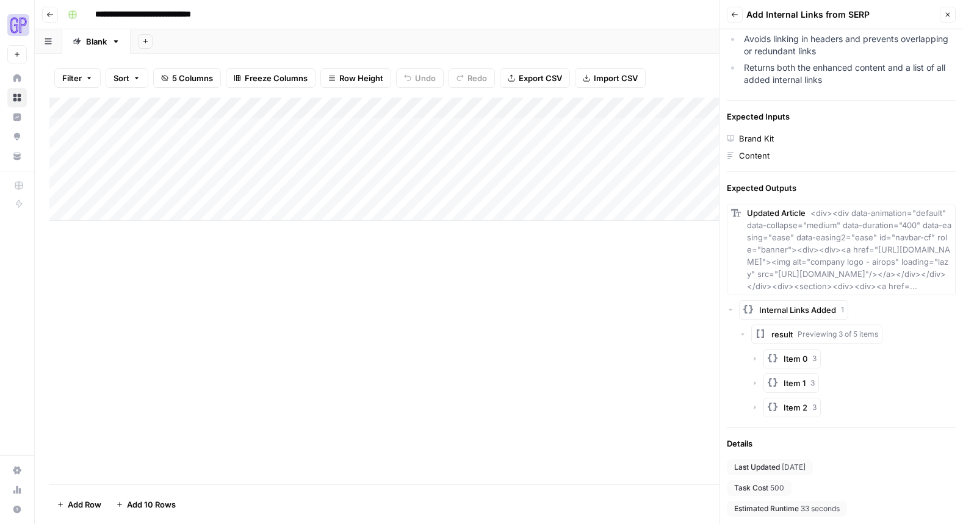
click at [790, 369] on button "Item 0 3" at bounding box center [791, 359] width 57 height 20
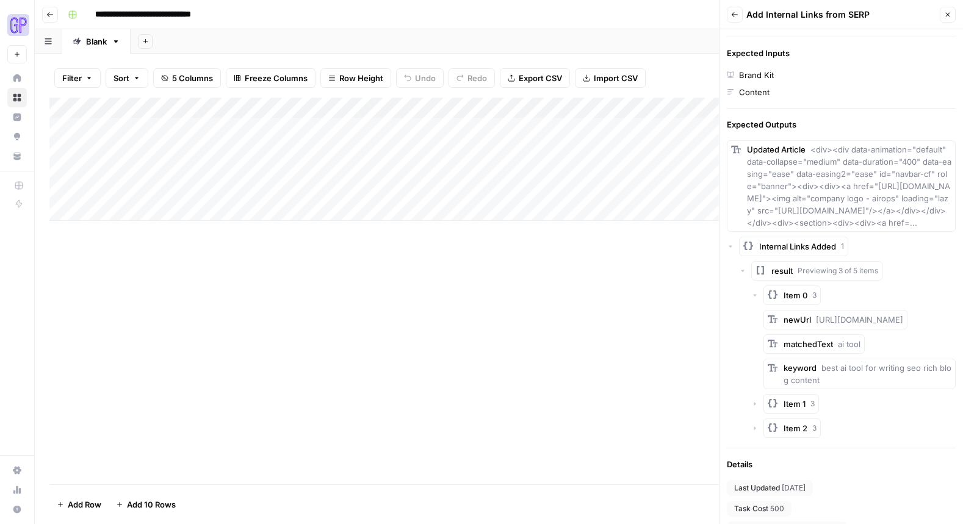
scroll to position [371, 0]
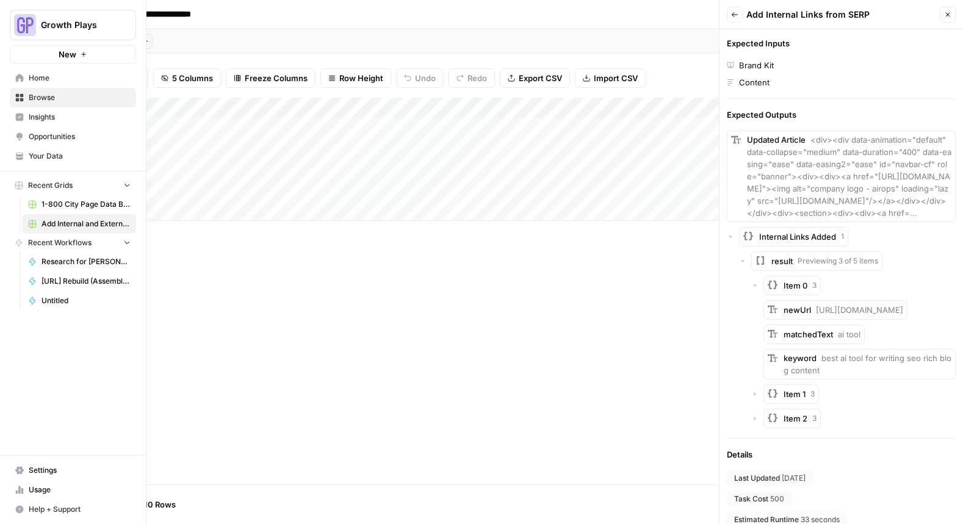
click at [23, 78] on icon at bounding box center [20, 78] width 8 height 8
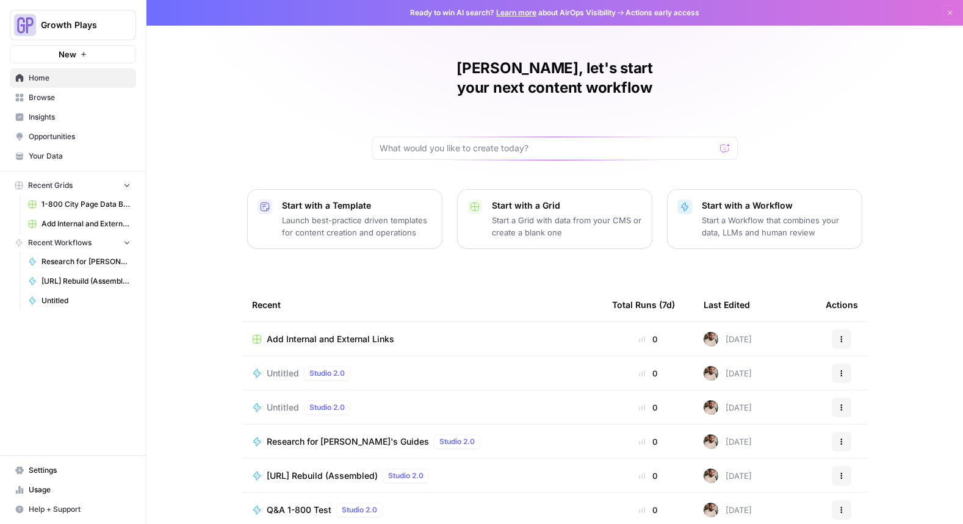
click at [843, 336] on icon "button" at bounding box center [841, 339] width 7 height 7
click at [782, 372] on span "Delete" at bounding box center [787, 376] width 98 height 12
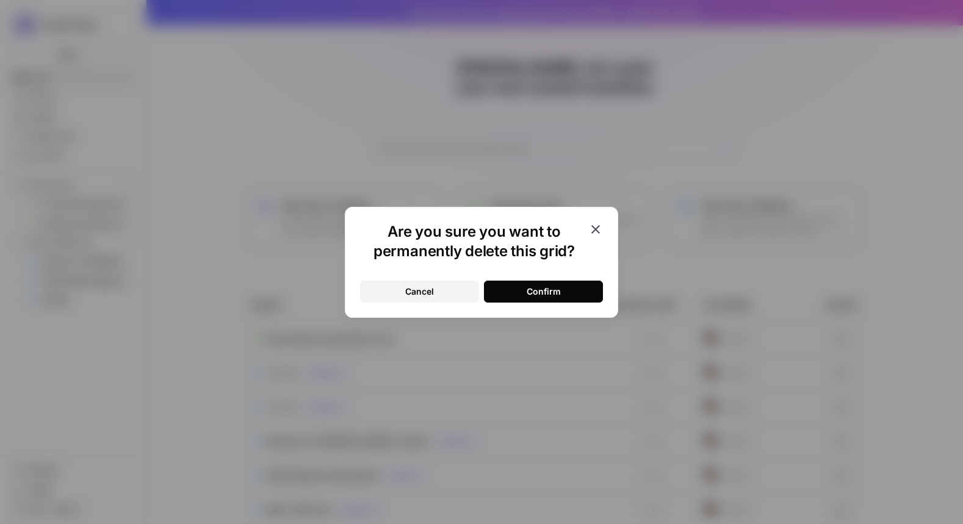
click at [540, 300] on button "Confirm" at bounding box center [543, 292] width 119 height 22
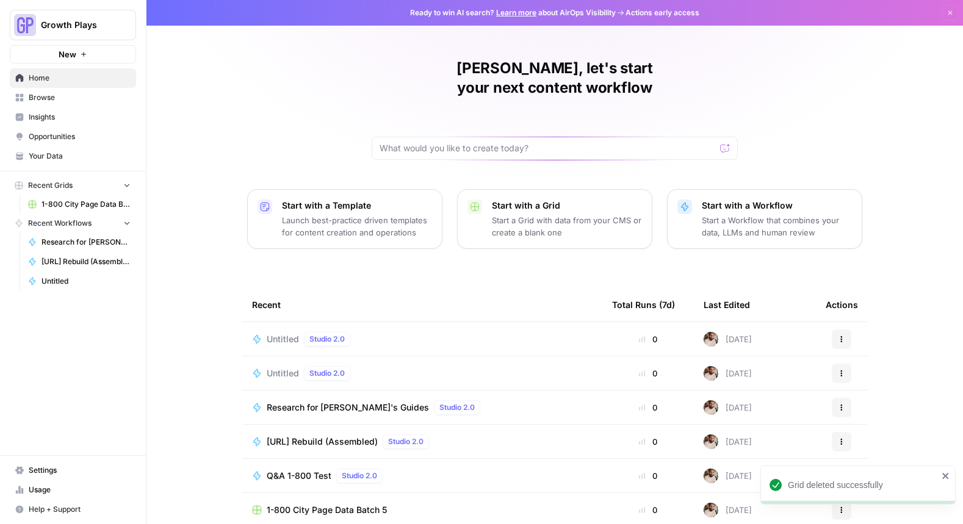
click at [87, 97] on span "Browse" at bounding box center [80, 97] width 102 height 11
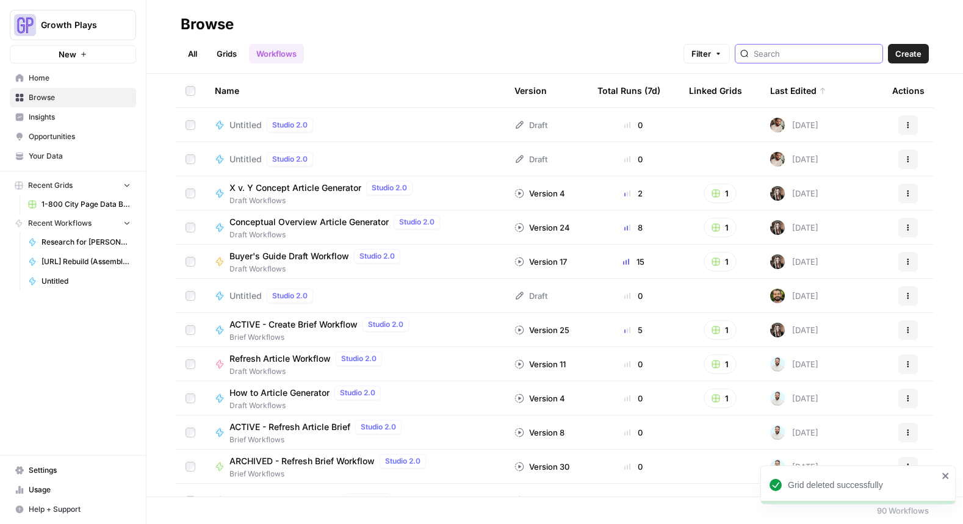
click at [815, 53] on input "search" at bounding box center [816, 54] width 124 height 12
type input "internal"
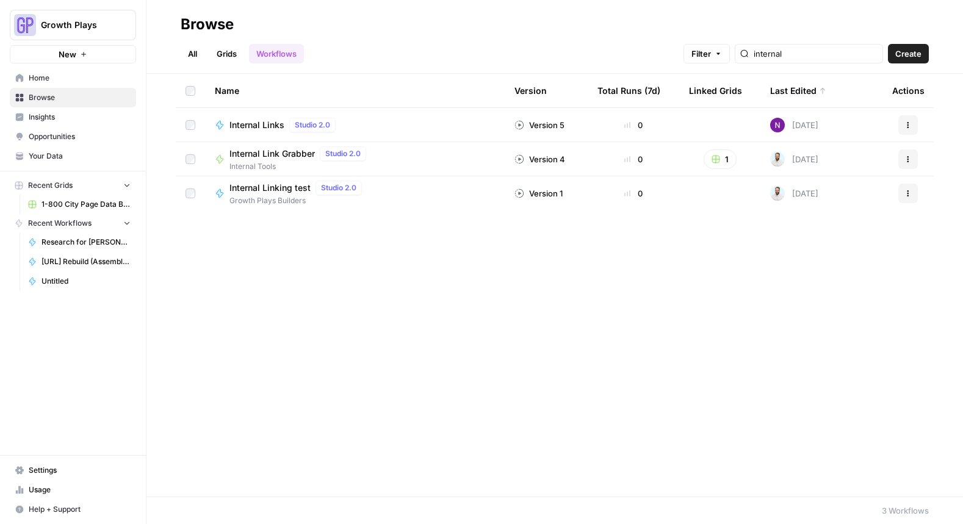
click at [264, 151] on span "Internal Link Grabber" at bounding box center [271, 154] width 85 height 12
click at [257, 124] on span "Internal Links" at bounding box center [256, 125] width 55 height 12
click at [83, 165] on link "Your Data" at bounding box center [73, 156] width 126 height 20
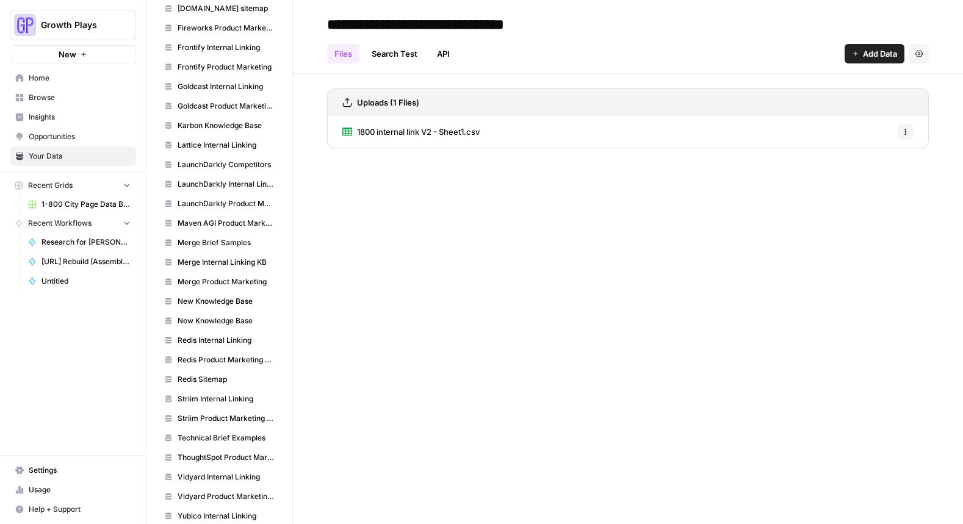
scroll to position [962, 0]
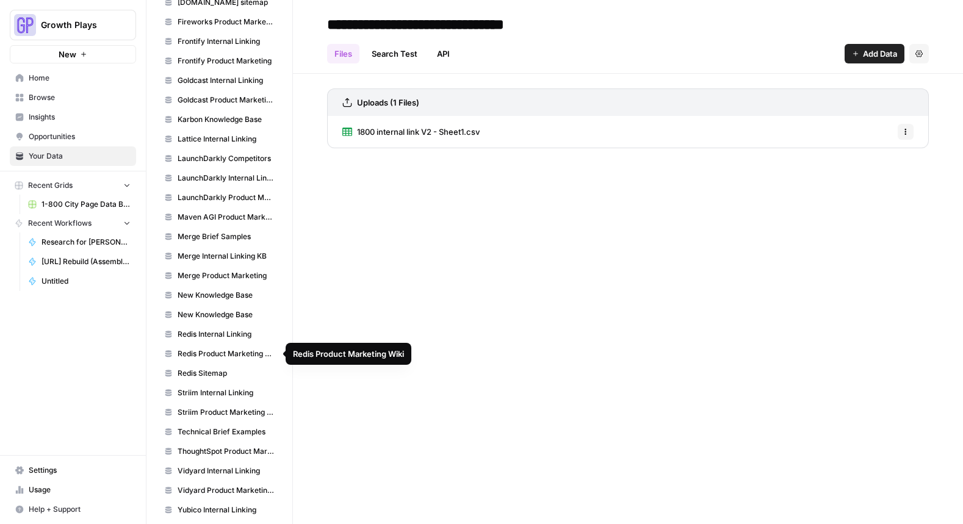
click at [214, 358] on span "Redis Product Marketing Wiki" at bounding box center [226, 353] width 97 height 11
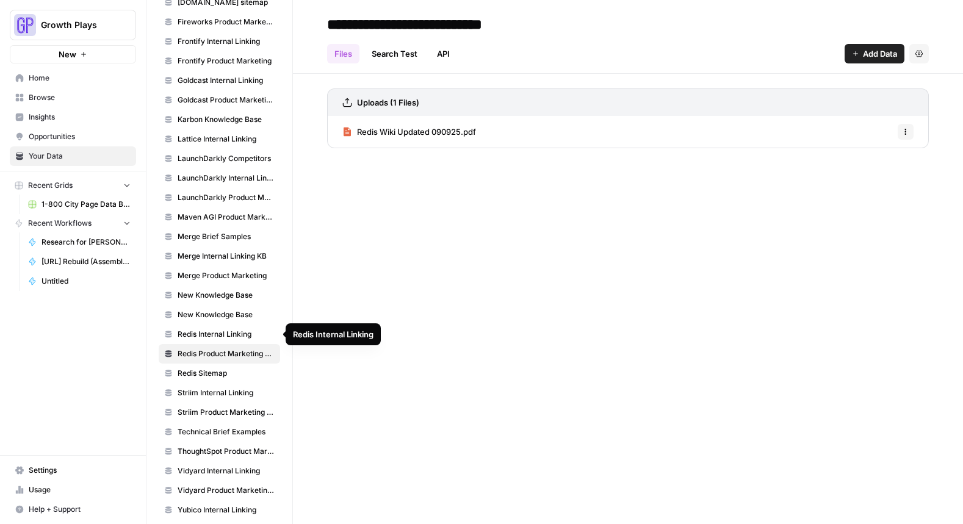
click at [229, 337] on span "Redis Internal Linking" at bounding box center [226, 334] width 97 height 11
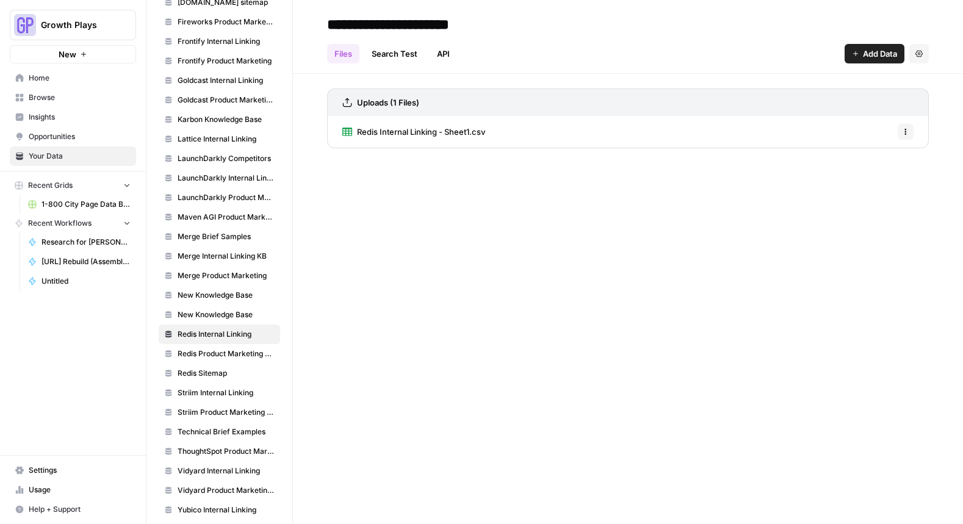
click at [436, 132] on span "Redis Internal Linking - Sheet1.csv" at bounding box center [421, 132] width 128 height 12
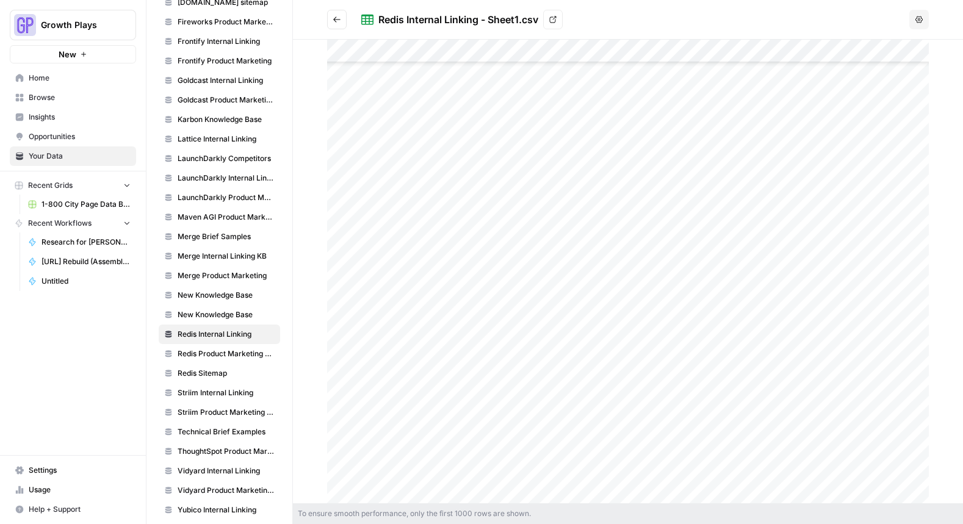
scroll to position [727, 0]
click at [333, 24] on button "Go back" at bounding box center [337, 20] width 20 height 20
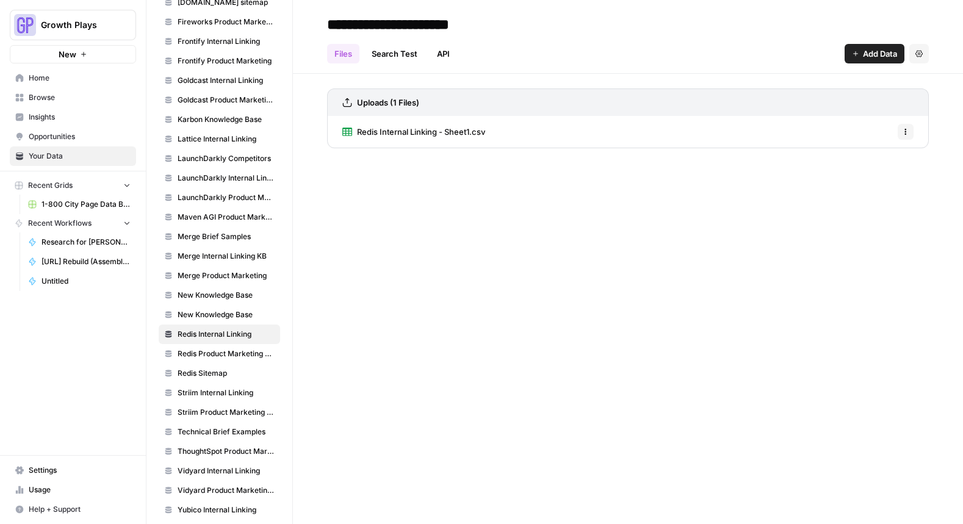
click at [392, 51] on link "Search Test" at bounding box center [394, 54] width 60 height 20
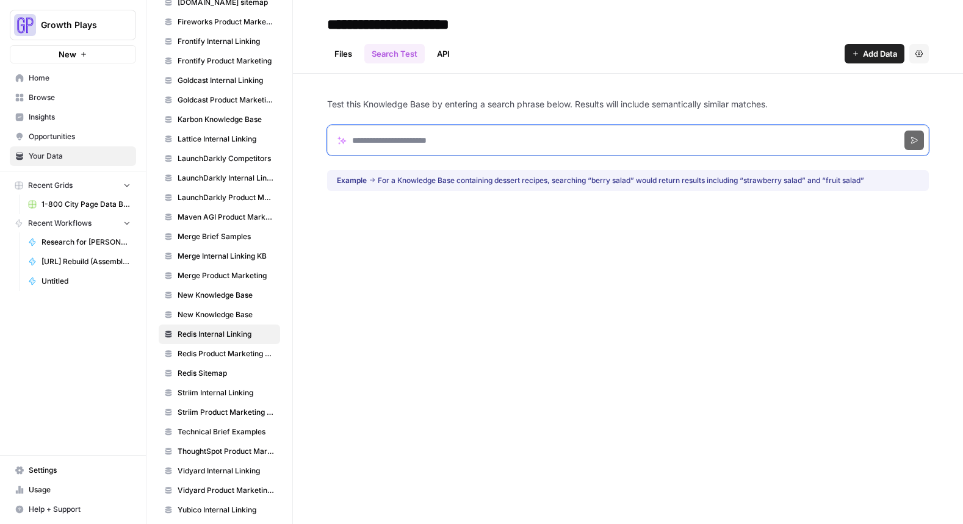
click at [405, 142] on input "Search phrase" at bounding box center [628, 140] width 602 height 31
type input "**********"
click button "Search" at bounding box center [914, 141] width 20 height 20
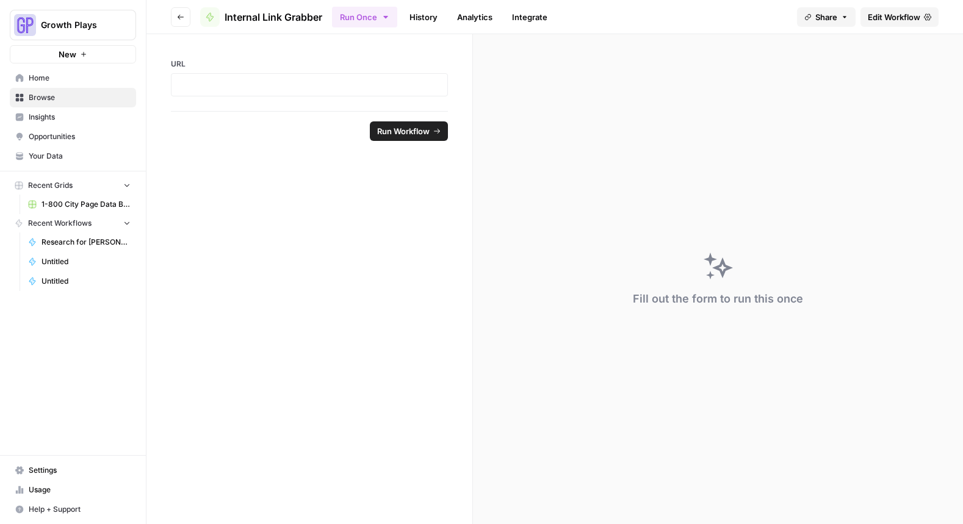
click at [895, 15] on span "Edit Workflow" at bounding box center [894, 17] width 52 height 12
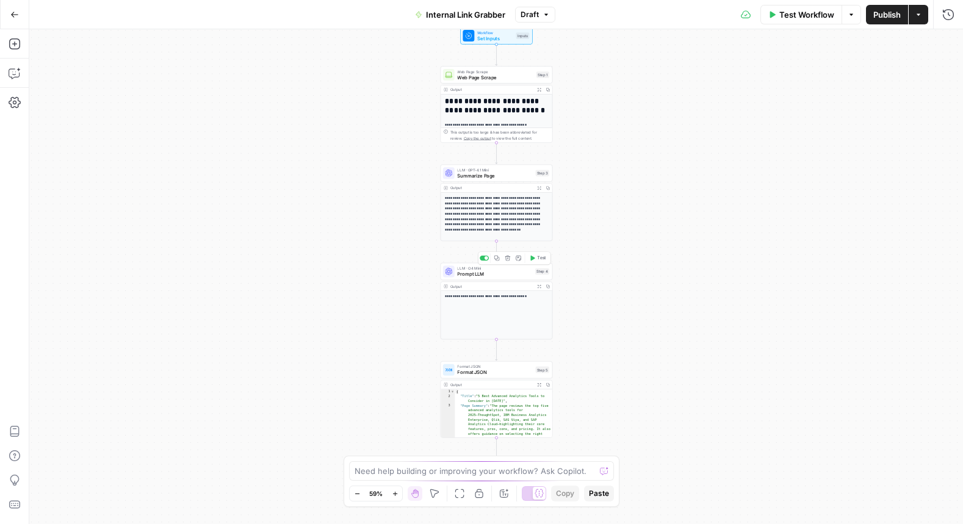
click at [497, 275] on span "Prompt LLM" at bounding box center [494, 273] width 75 height 7
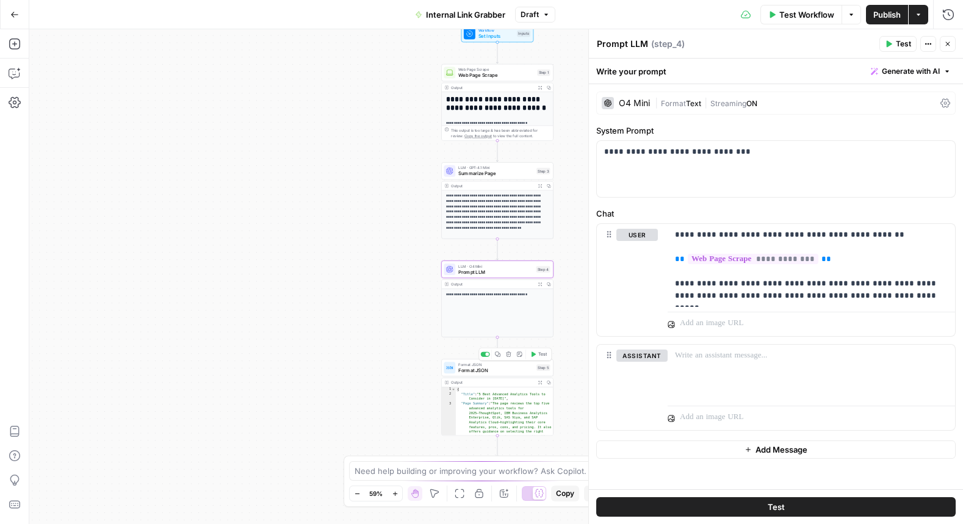
click at [466, 368] on span "Format JSON" at bounding box center [495, 370] width 75 height 7
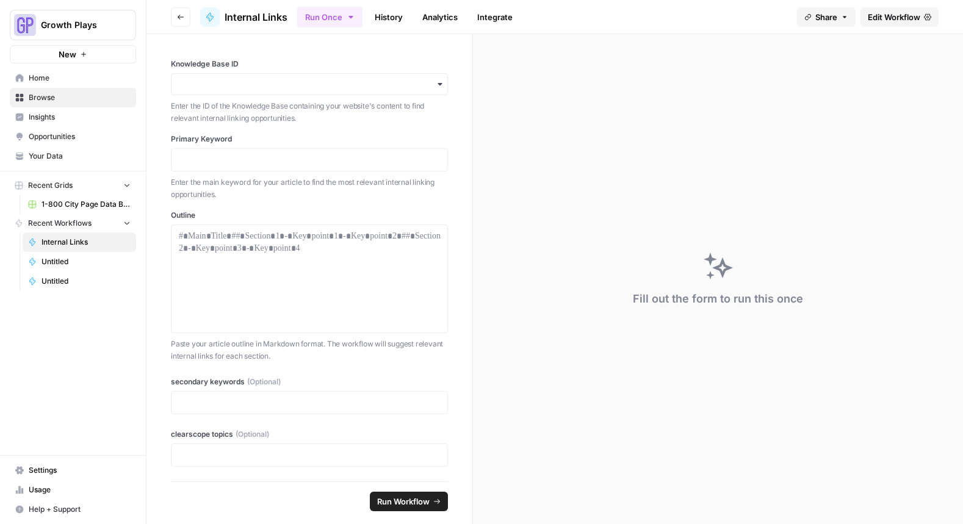
click at [874, 21] on span "Edit Workflow" at bounding box center [894, 17] width 52 height 12
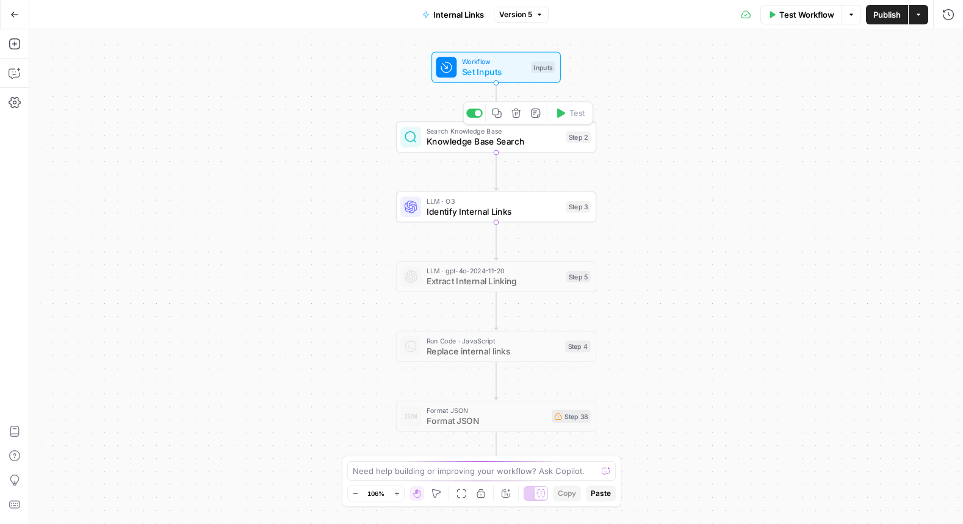
click at [472, 141] on span "Knowledge Base Search" at bounding box center [494, 141] width 134 height 13
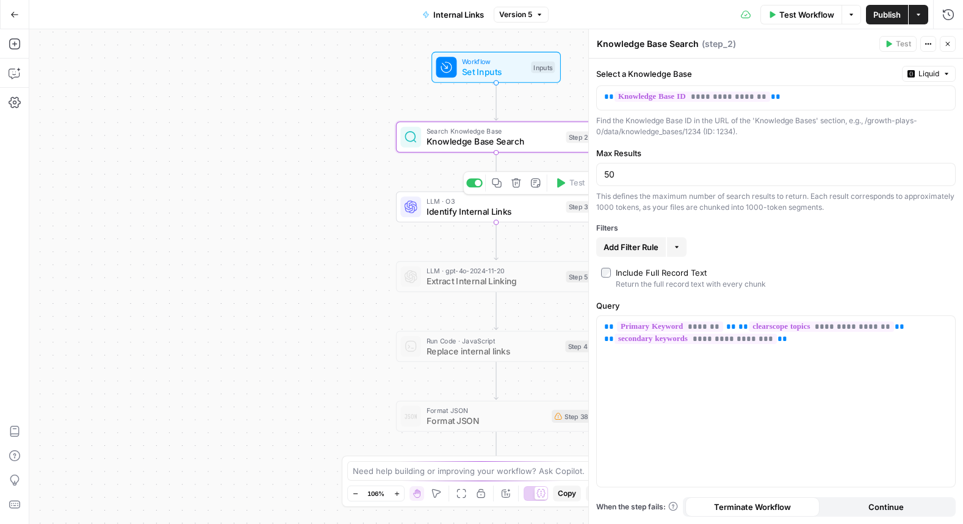
click at [453, 209] on span "Identify Internal Links" at bounding box center [494, 211] width 134 height 13
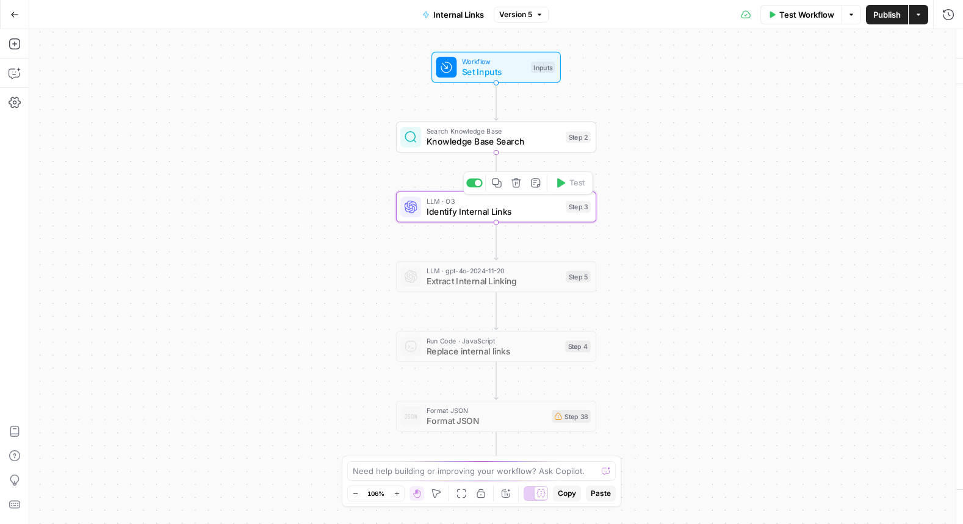
type textarea "Identify Internal Links"
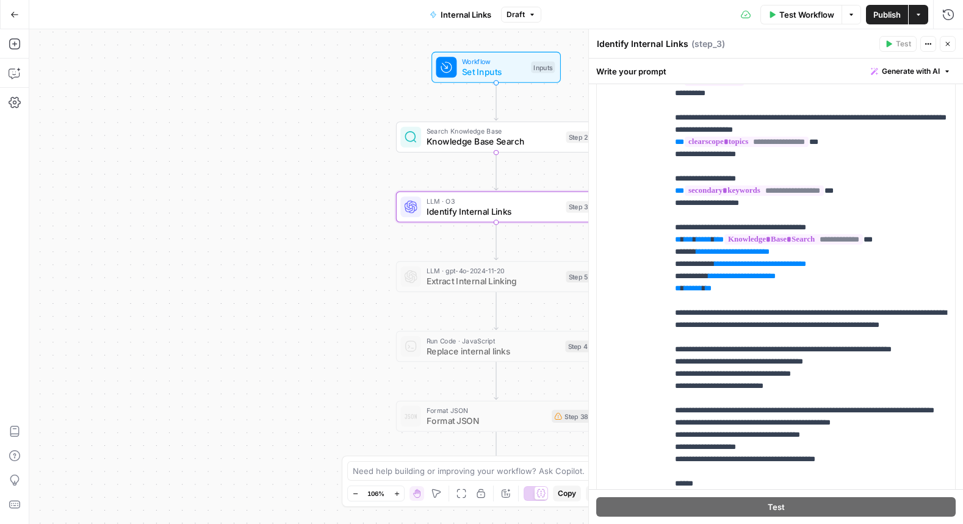
scroll to position [329, 0]
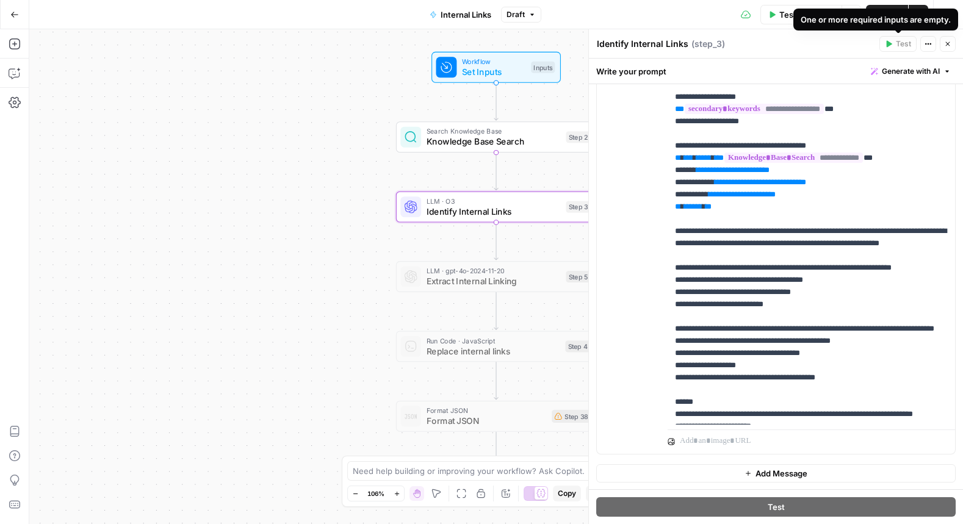
click at [936, 13] on div "One or more required inputs are empty." at bounding box center [876, 19] width 150 height 12
click at [949, 17] on icon "button" at bounding box center [948, 15] width 12 height 12
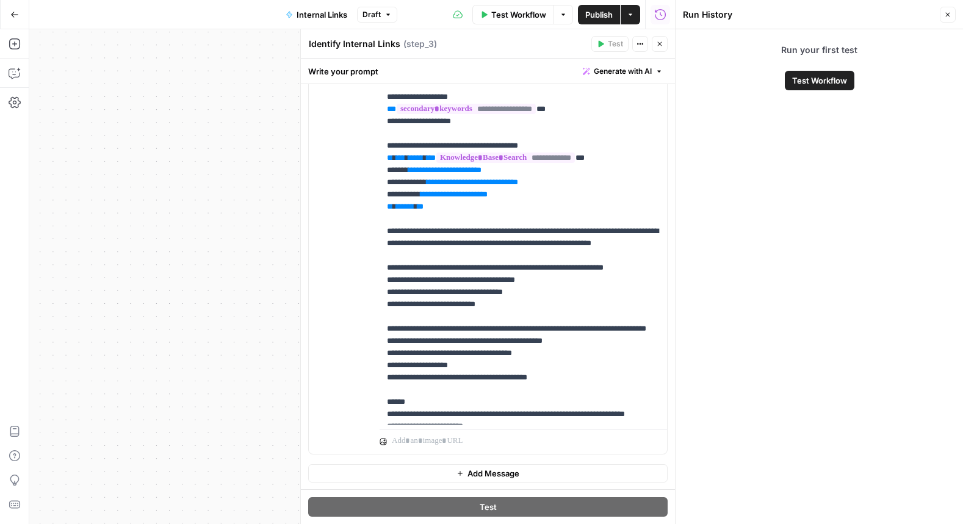
click at [946, 15] on icon "button" at bounding box center [948, 15] width 4 height 4
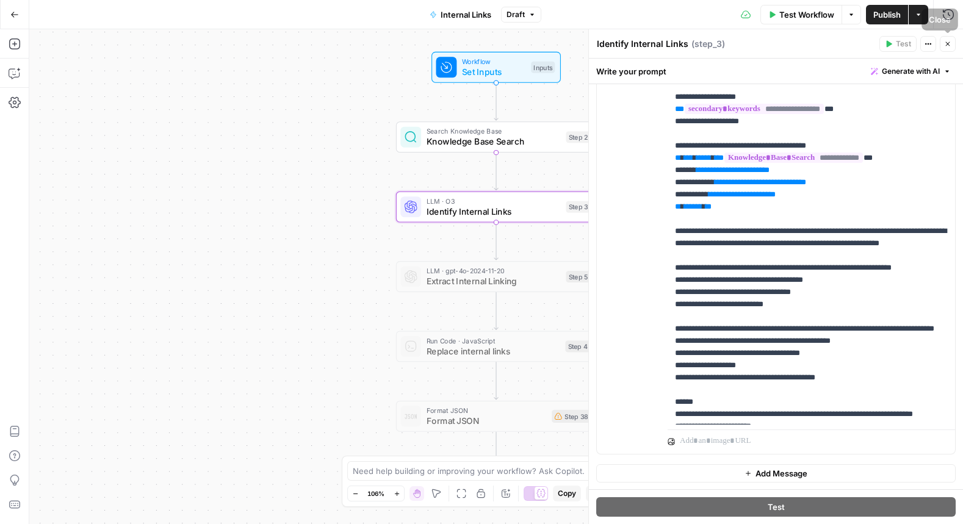
click at [947, 44] on icon "button" at bounding box center [947, 43] width 7 height 7
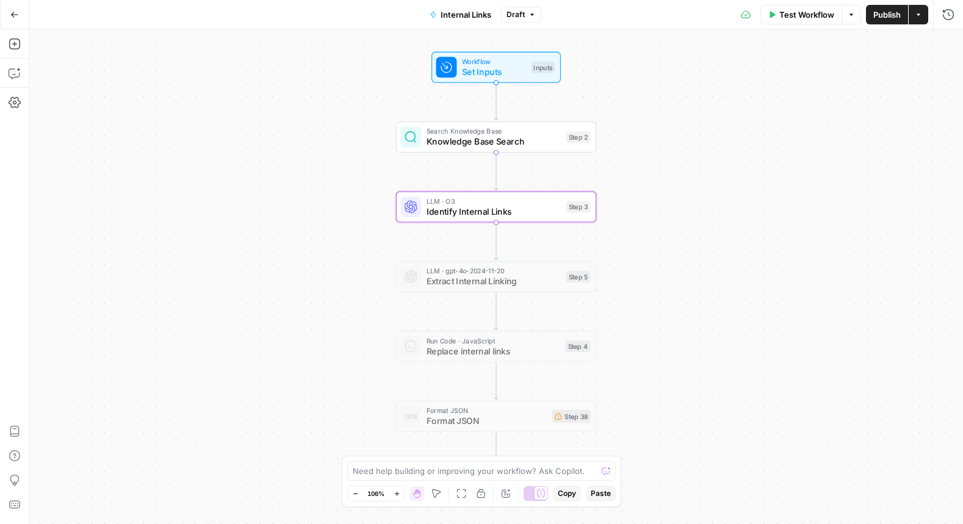
click at [15, 15] on icon "button" at bounding box center [14, 14] width 9 height 9
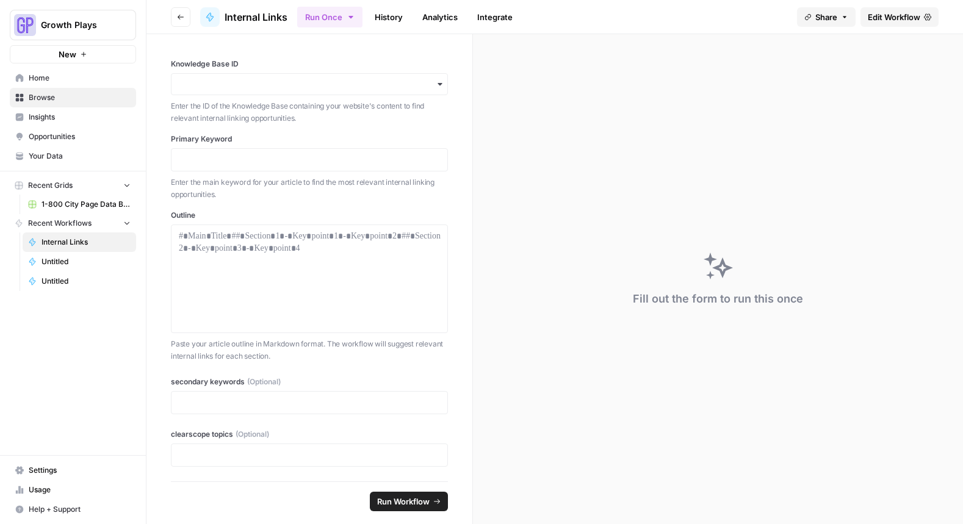
click at [88, 84] on link "Home" at bounding box center [73, 78] width 126 height 20
